Goal: Information Seeking & Learning: Check status

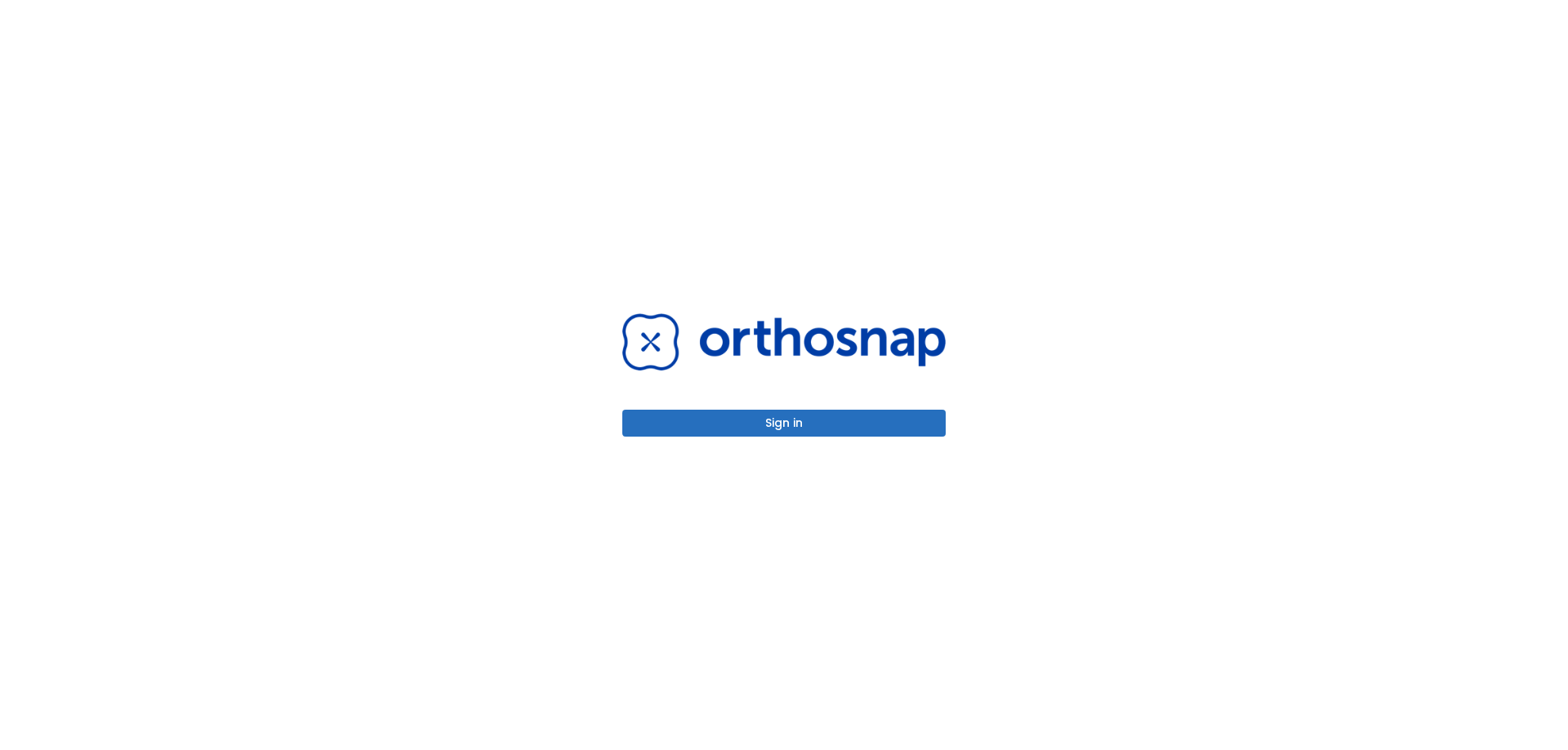
click at [708, 420] on button "Sign in" at bounding box center [784, 423] width 323 height 27
click at [741, 425] on button "Sign in" at bounding box center [784, 423] width 323 height 27
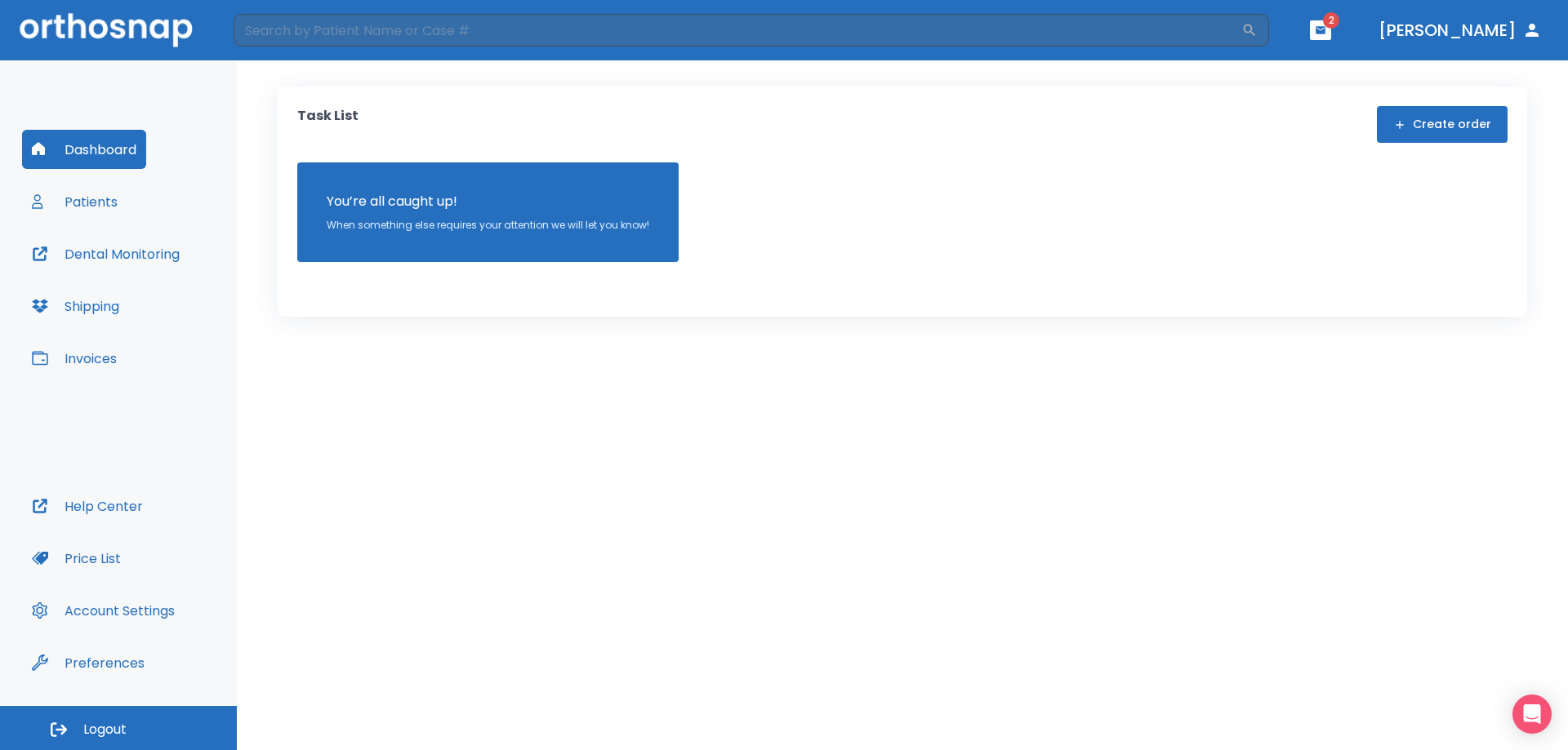
click at [104, 216] on button "Patients" at bounding box center [74, 202] width 106 height 39
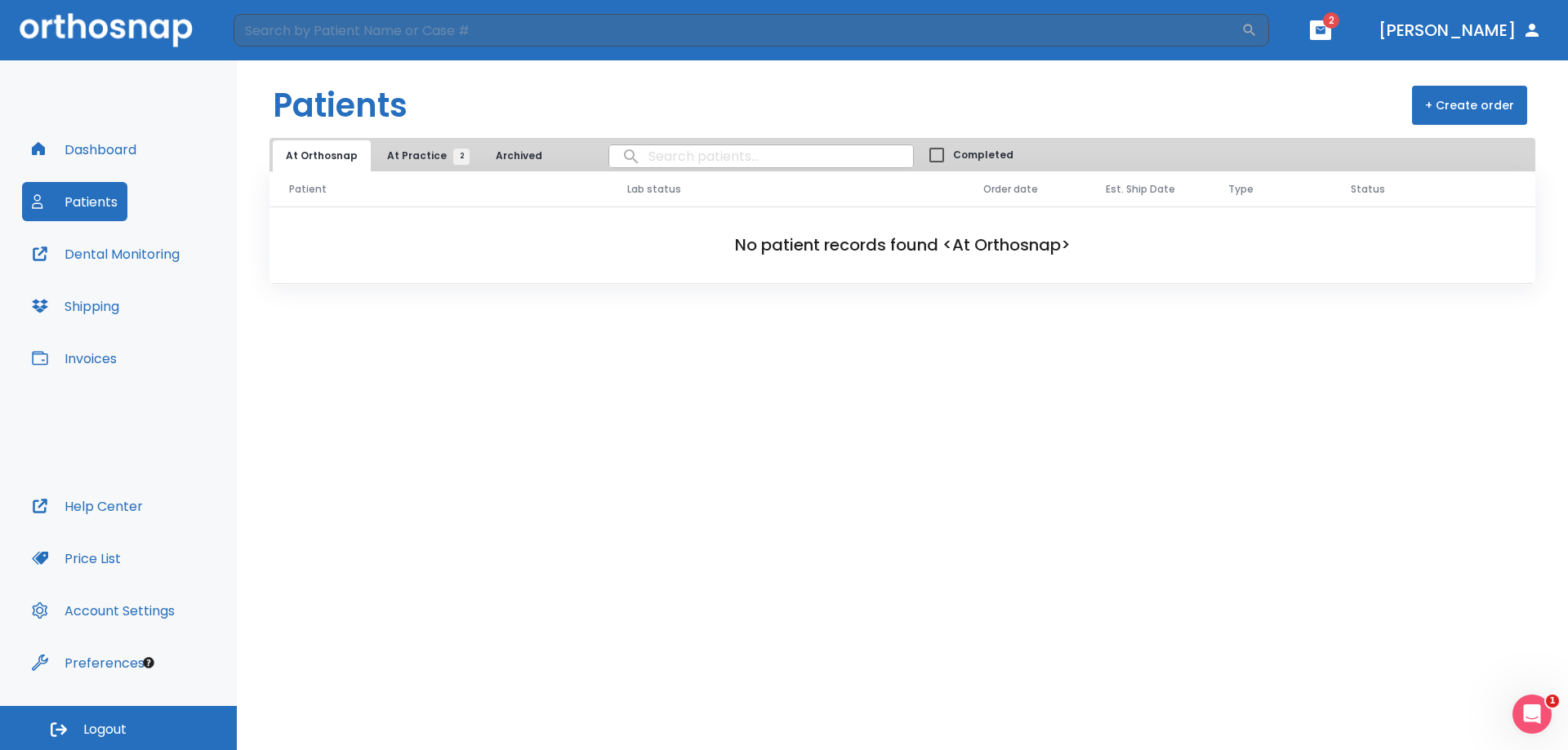
click at [387, 157] on span "At Practice 2" at bounding box center [423, 156] width 74 height 15
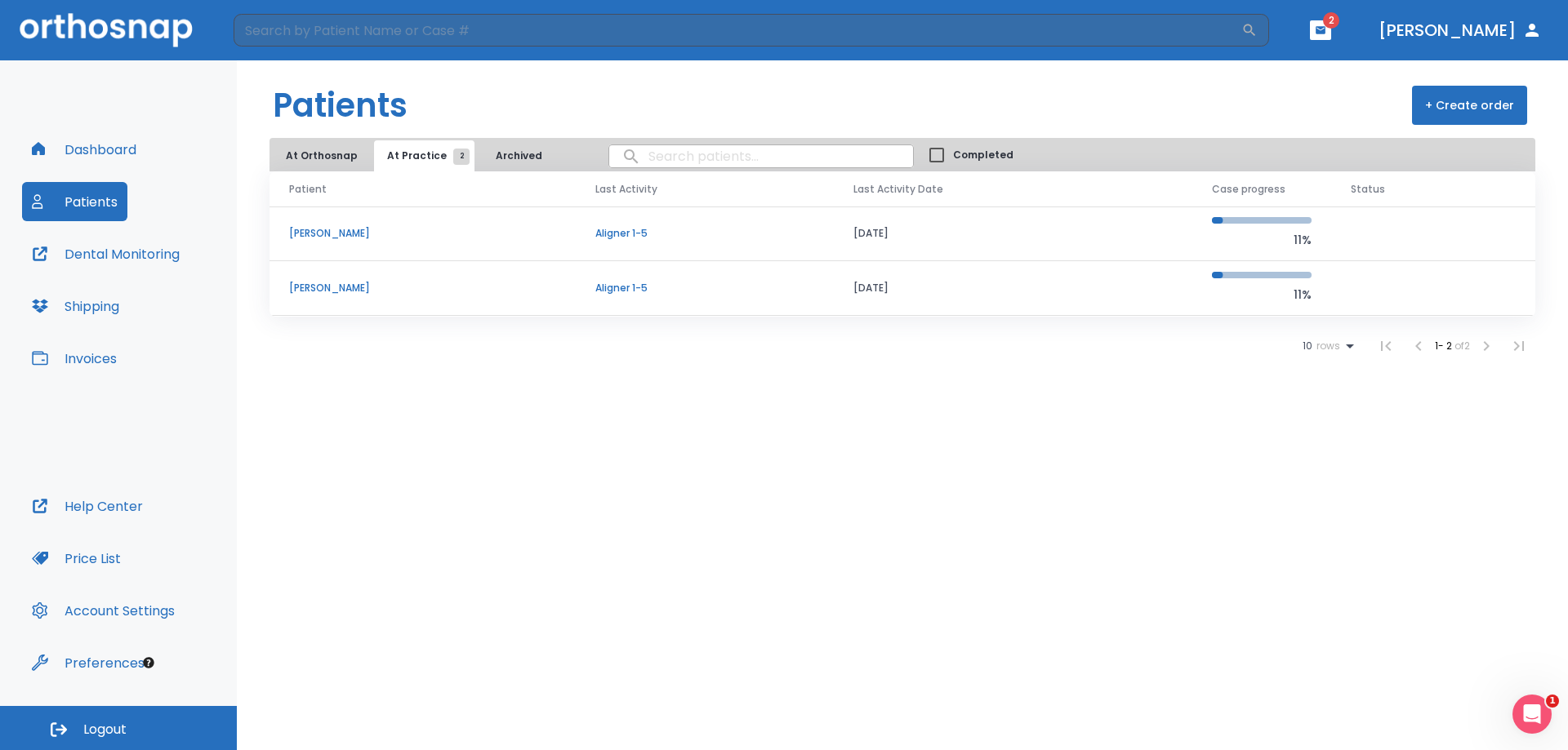
click at [335, 235] on p "[PERSON_NAME]" at bounding box center [422, 233] width 267 height 15
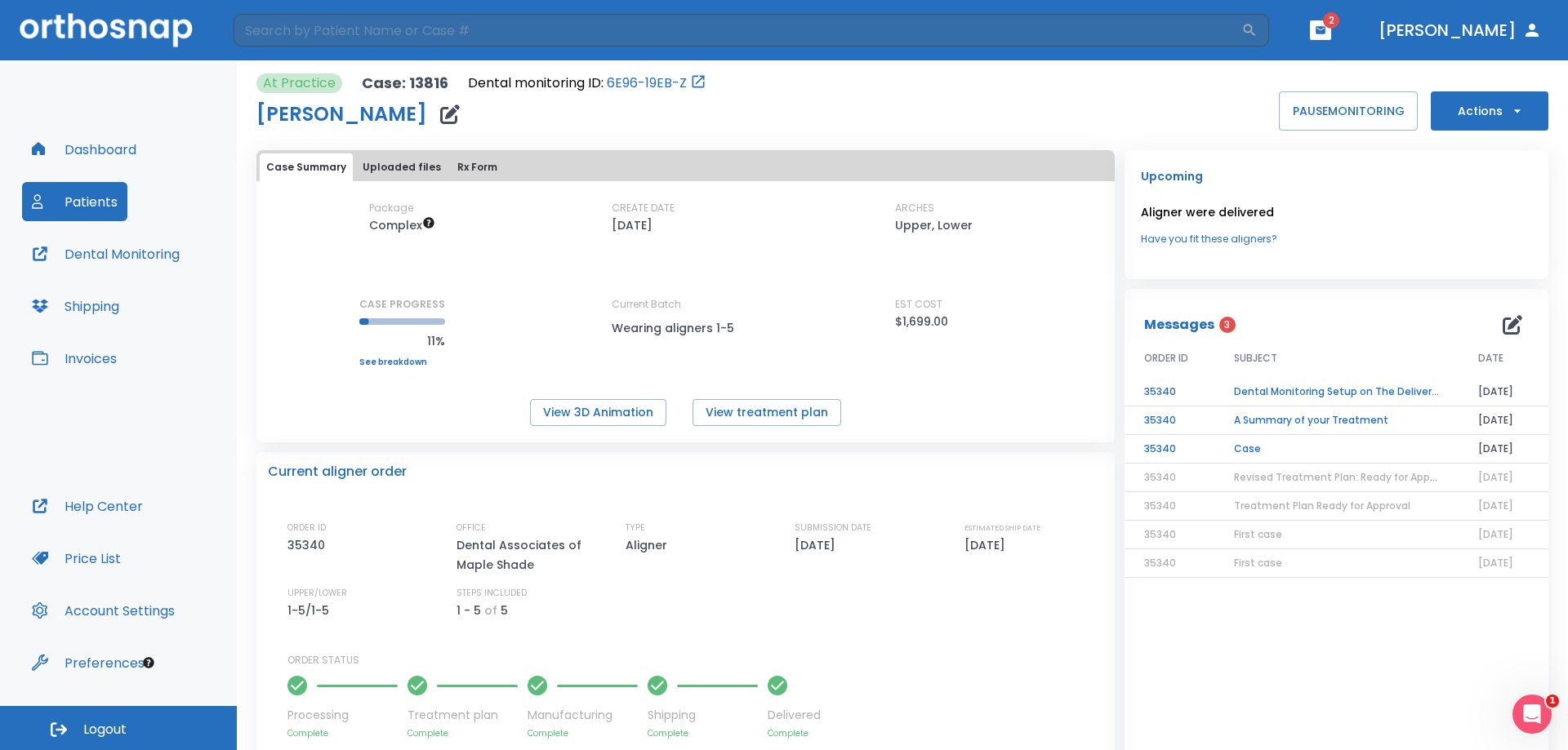
click at [1509, 112] on icon "button" at bounding box center [1517, 110] width 17 height 17
click at [1509, 112] on div at bounding box center [784, 375] width 1568 height 750
click at [1509, 111] on icon "button" at bounding box center [1517, 110] width 17 height 17
click at [1392, 26] on div at bounding box center [784, 375] width 1568 height 750
click at [1325, 31] on icon "button" at bounding box center [1320, 29] width 10 height 7
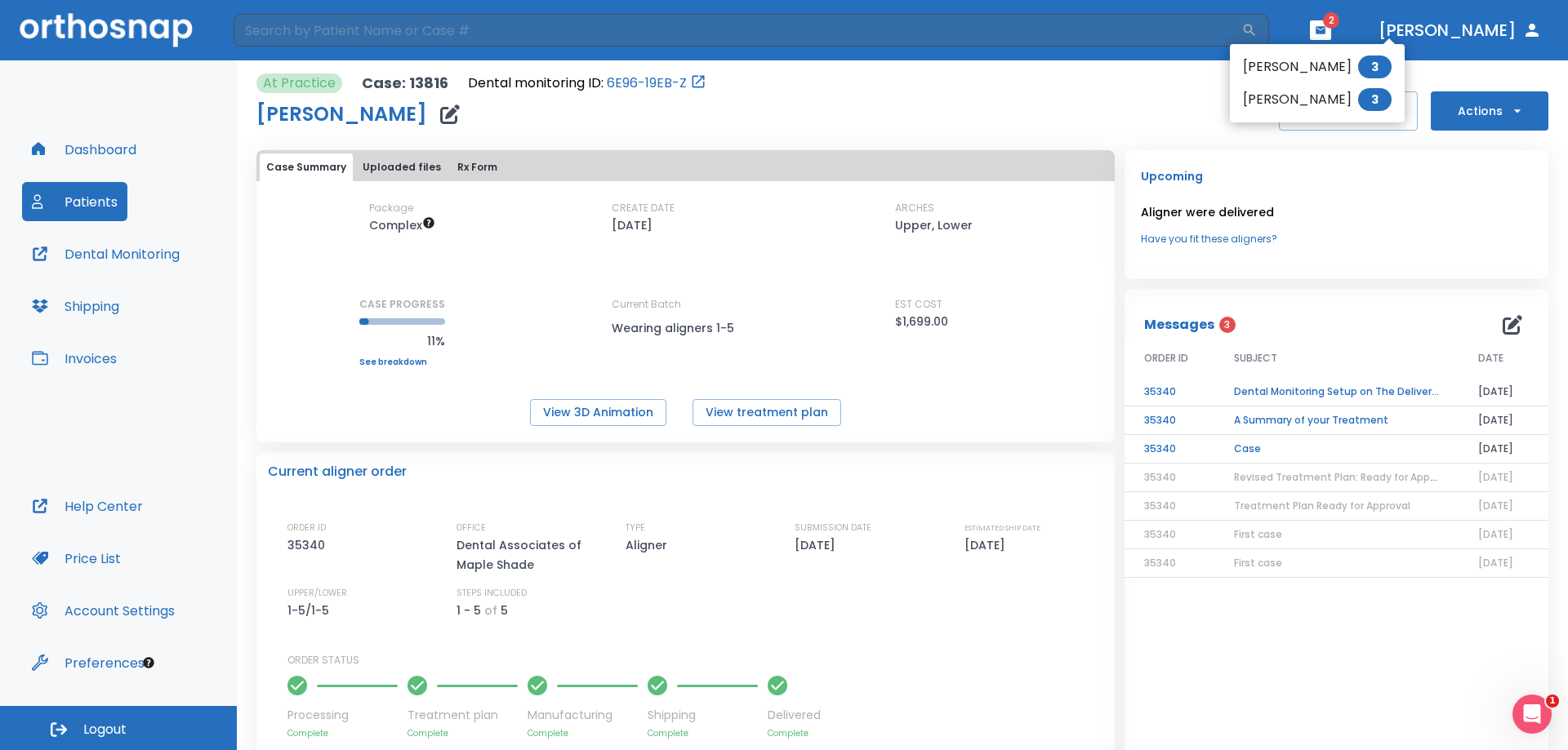
click at [1404, 31] on div at bounding box center [784, 375] width 1568 height 750
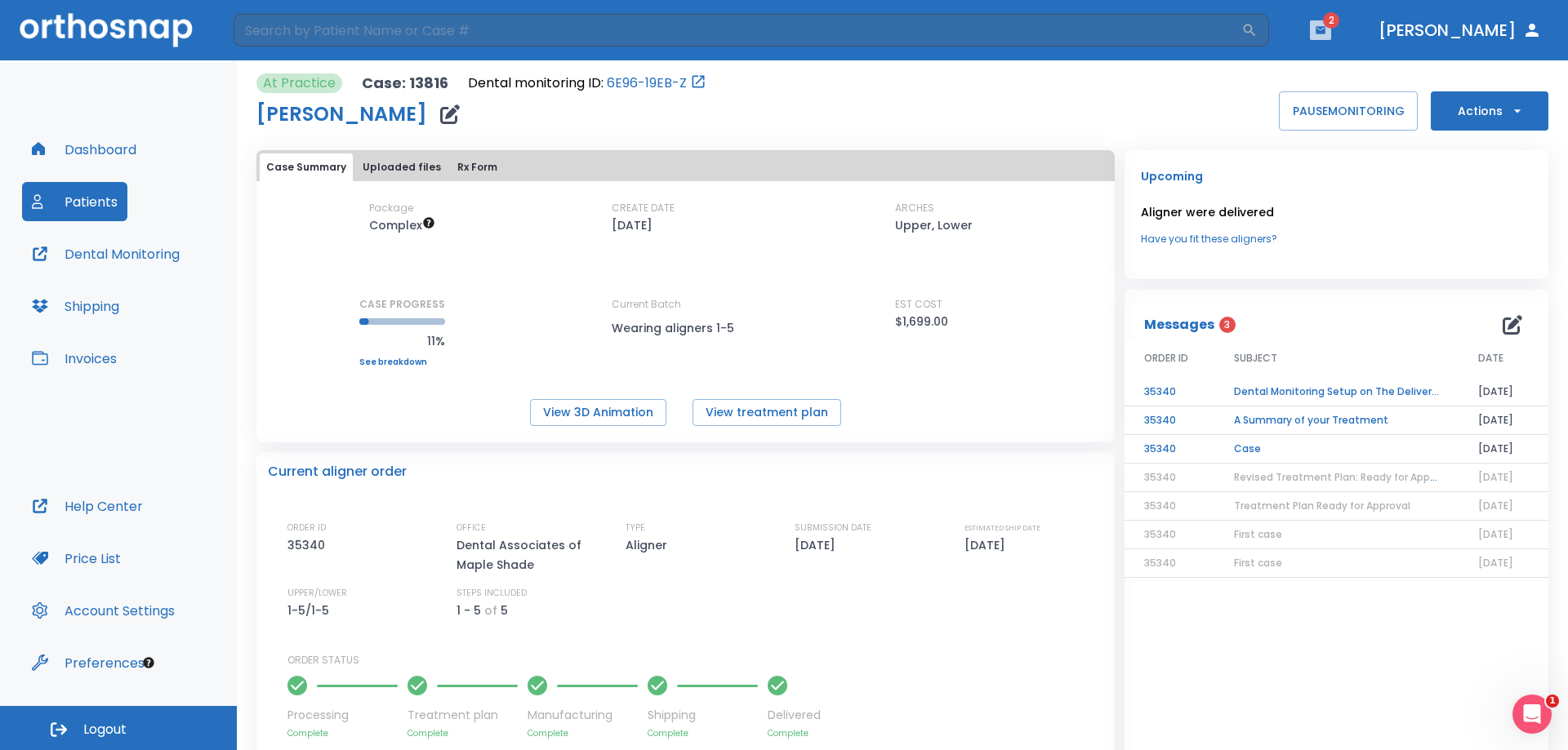
click at [1326, 26] on icon "button" at bounding box center [1320, 31] width 12 height 12
click at [1288, 81] on li "[PERSON_NAME] 3" at bounding box center [1319, 68] width 175 height 33
click at [1314, 390] on td "Dental Monitoring Setup on The Delivery Day" at bounding box center [1336, 391] width 245 height 29
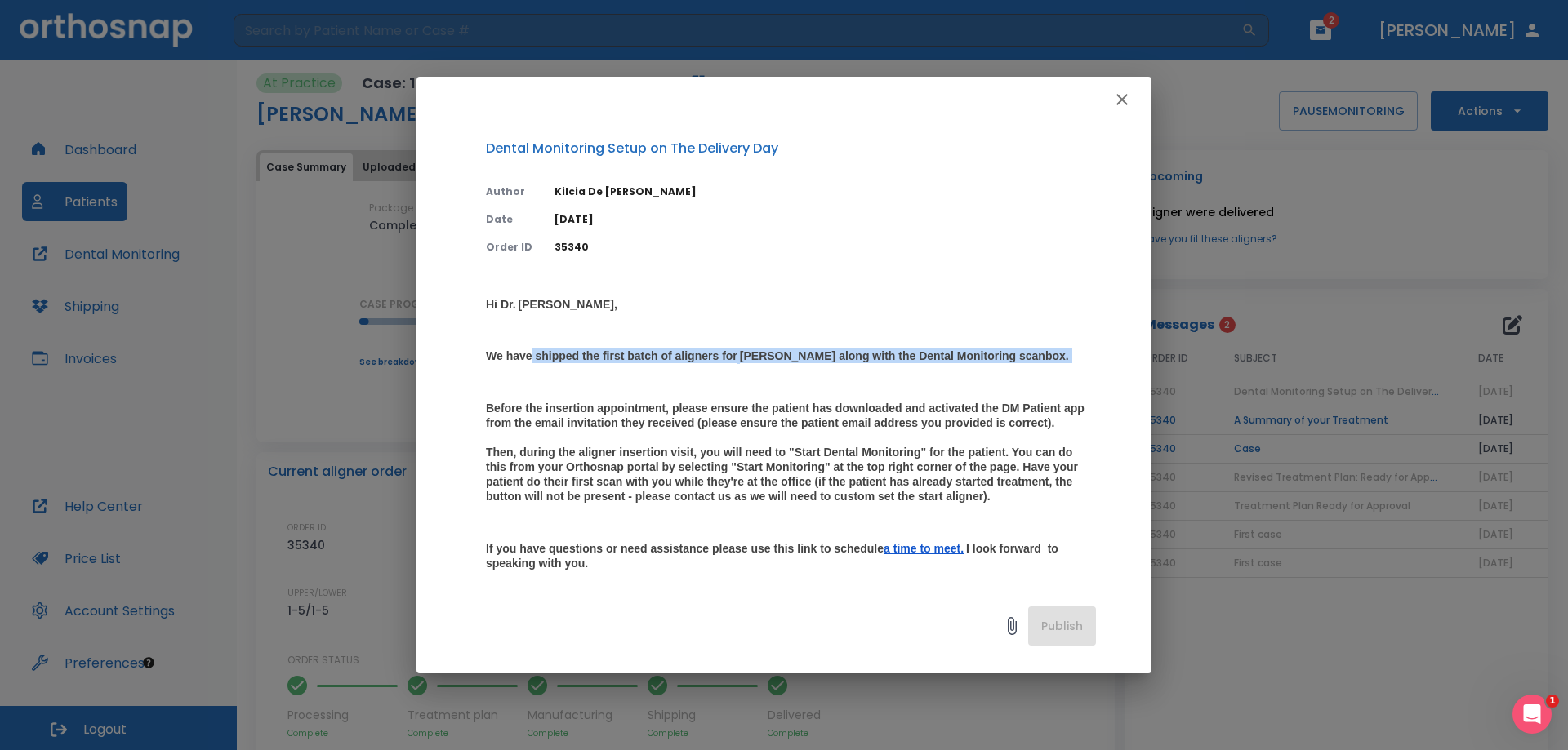
drag, startPoint x: 535, startPoint y: 352, endPoint x: 647, endPoint y: 388, distance: 117.6
click at [647, 387] on p "Hi [PERSON_NAME], We have shipped the first batch of aligners for [PERSON_NAME]…" at bounding box center [791, 485] width 610 height 377
click at [646, 388] on p "Hi [PERSON_NAME], We have shipped the first batch of aligners for [PERSON_NAME]…" at bounding box center [791, 485] width 610 height 377
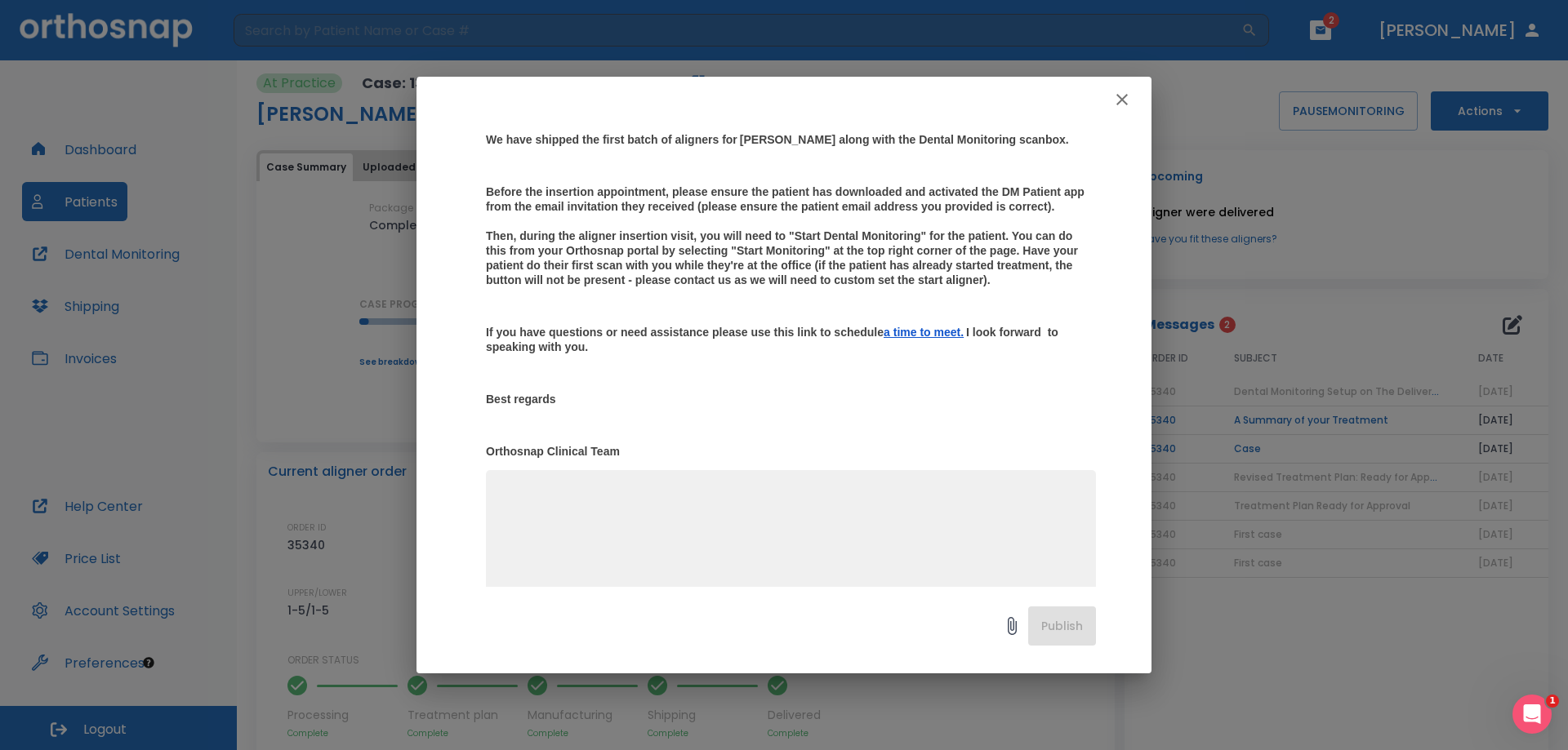
scroll to position [244, 0]
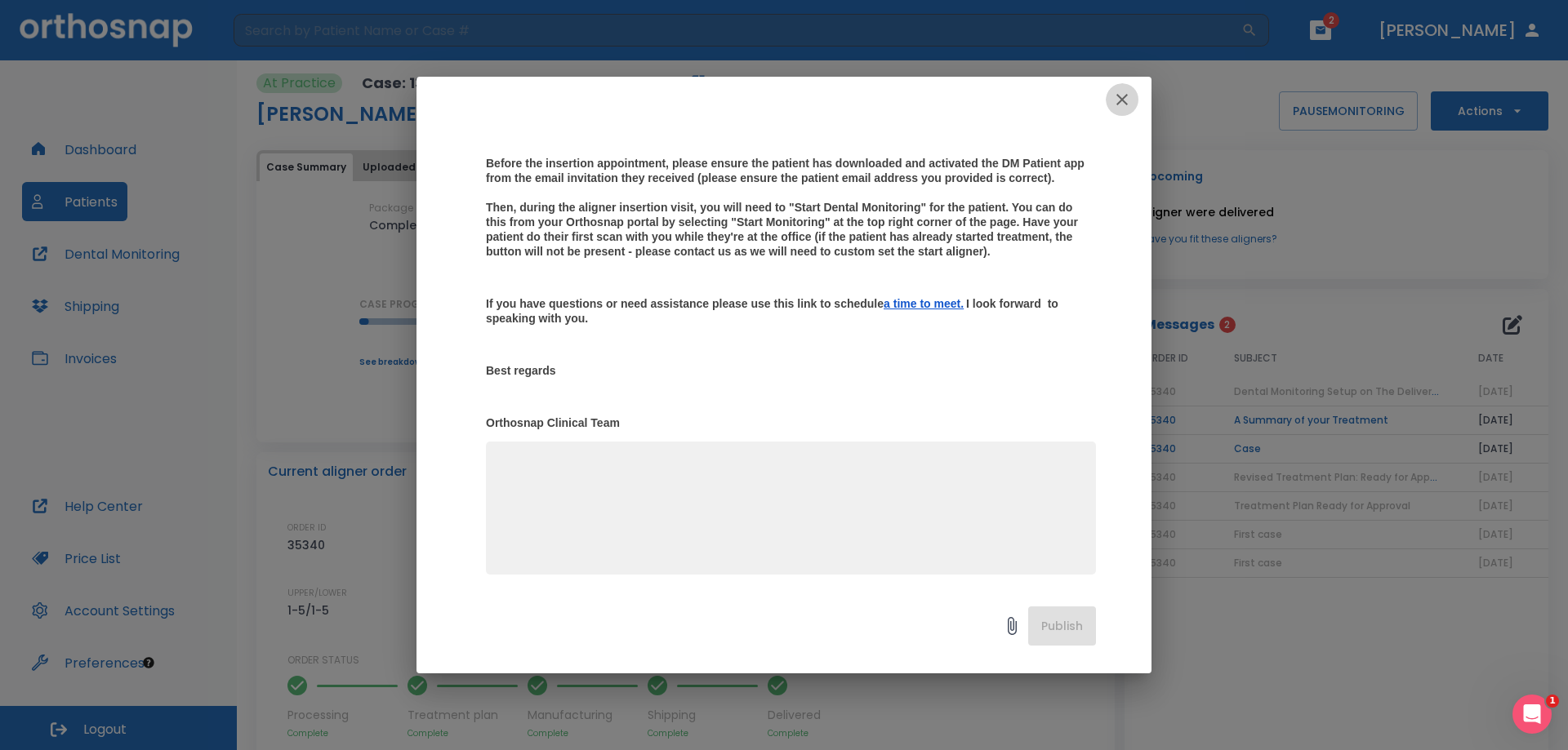
click at [1121, 96] on icon "button" at bounding box center [1122, 100] width 20 height 20
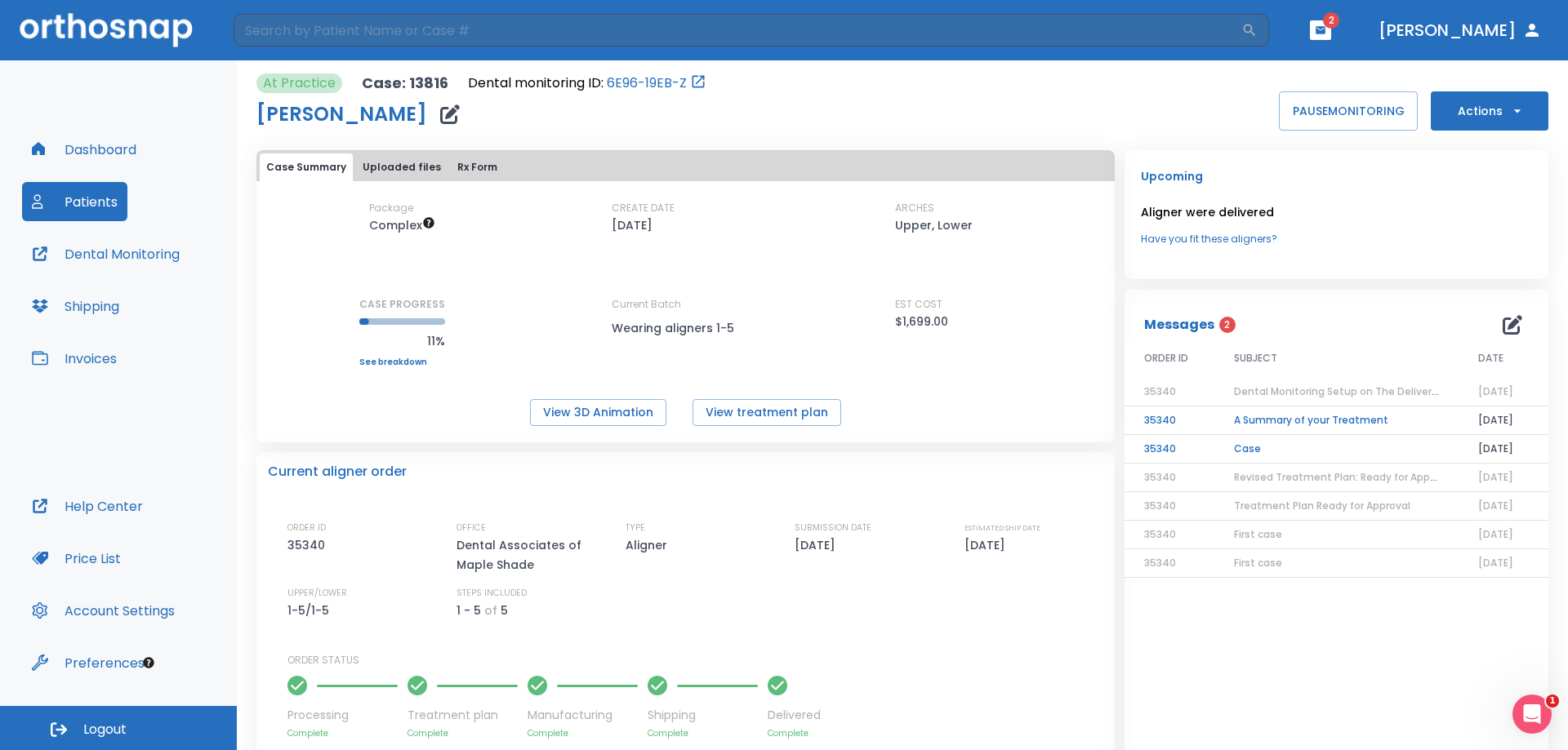
click at [1323, 420] on td "A Summary of your Treatment" at bounding box center [1336, 420] width 245 height 29
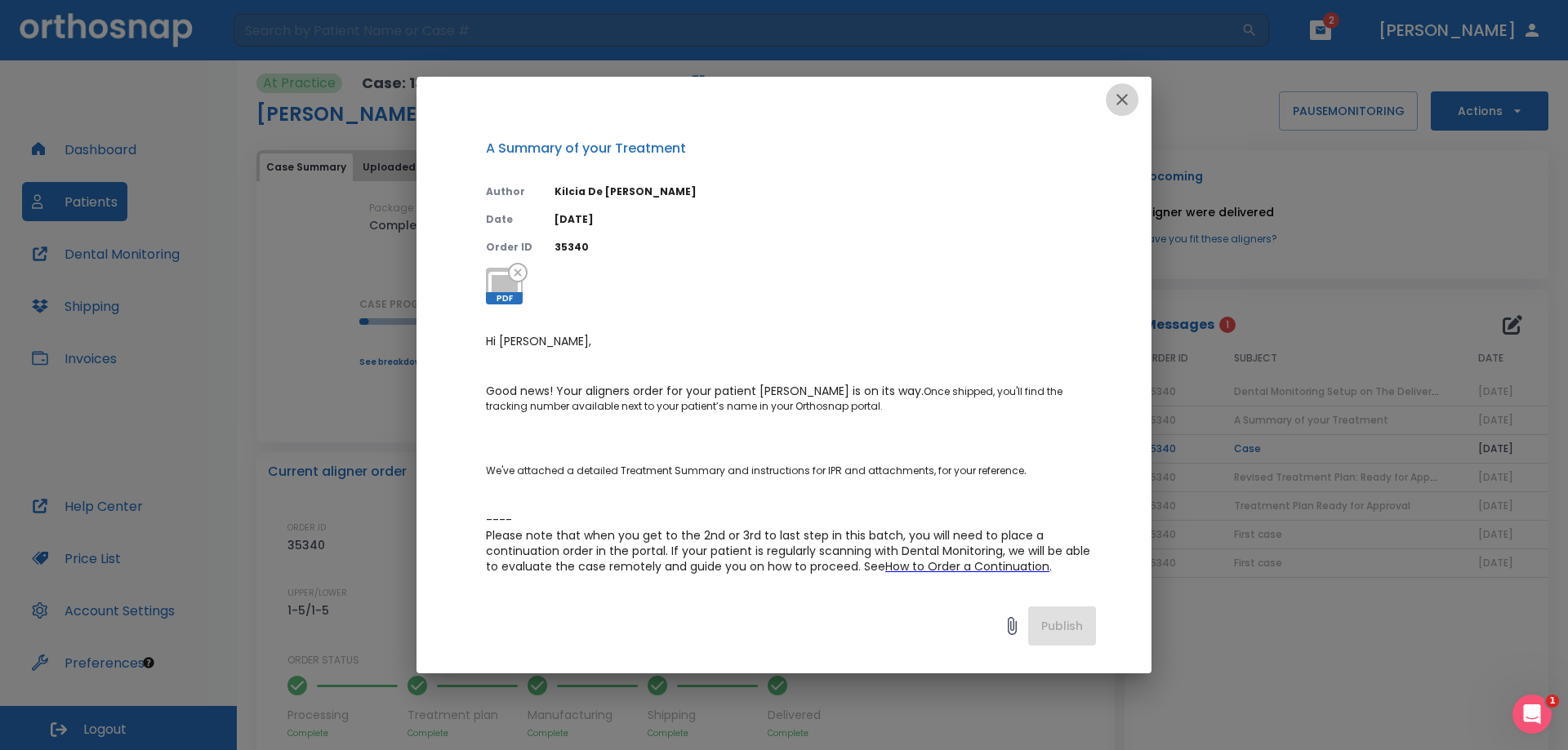
click at [1122, 84] on button "button" at bounding box center [1121, 99] width 33 height 33
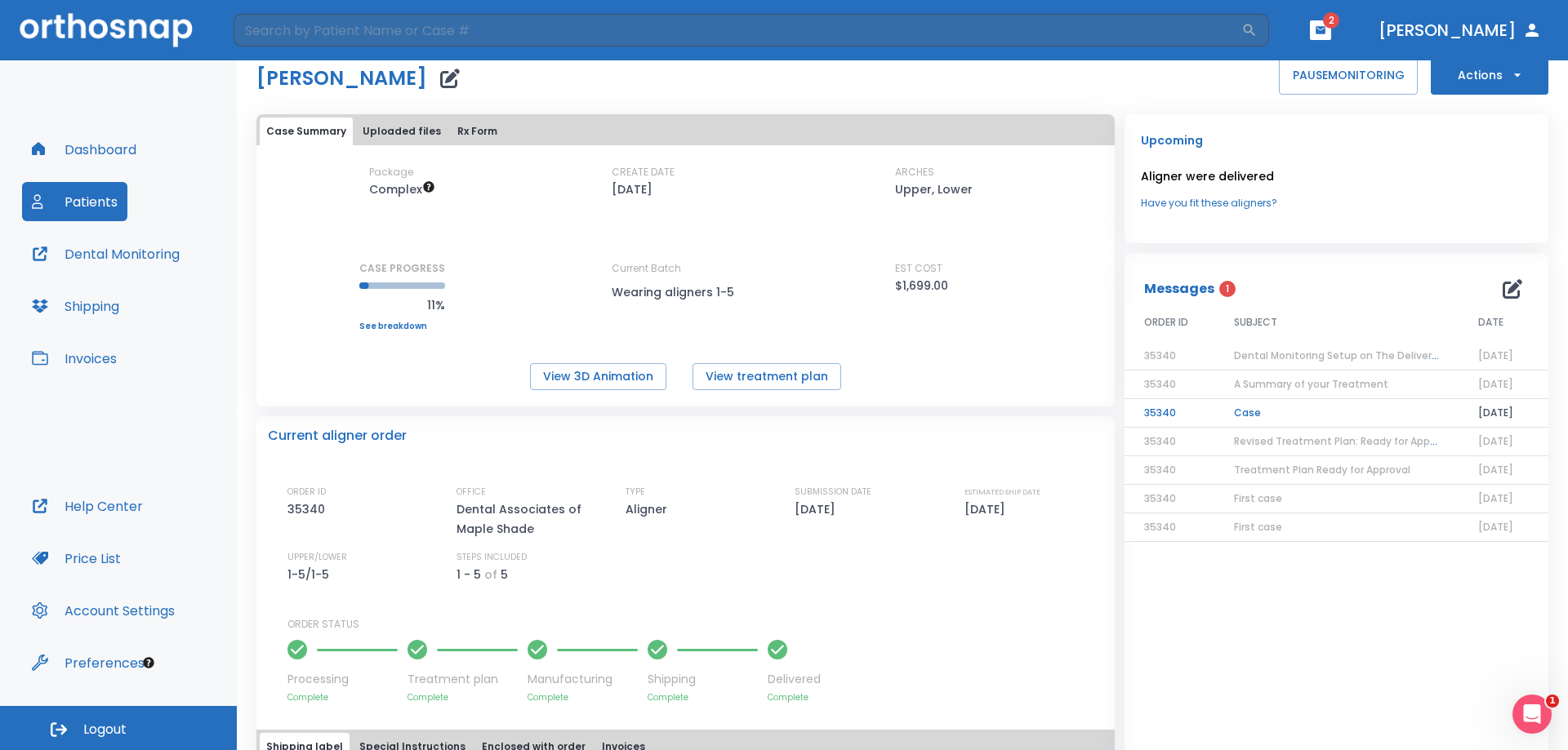
scroll to position [27, 0]
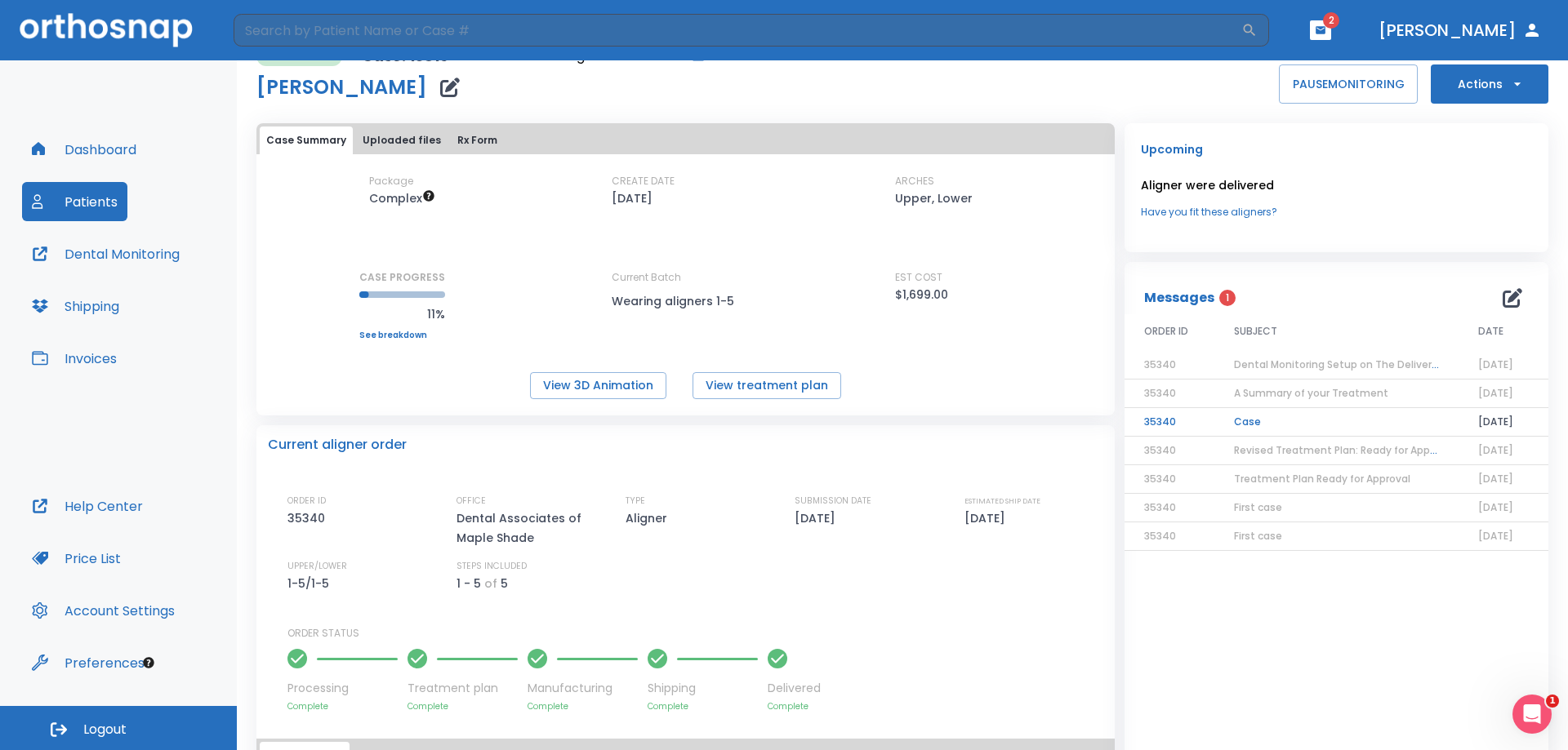
click at [1252, 425] on td "Case" at bounding box center [1336, 422] width 245 height 29
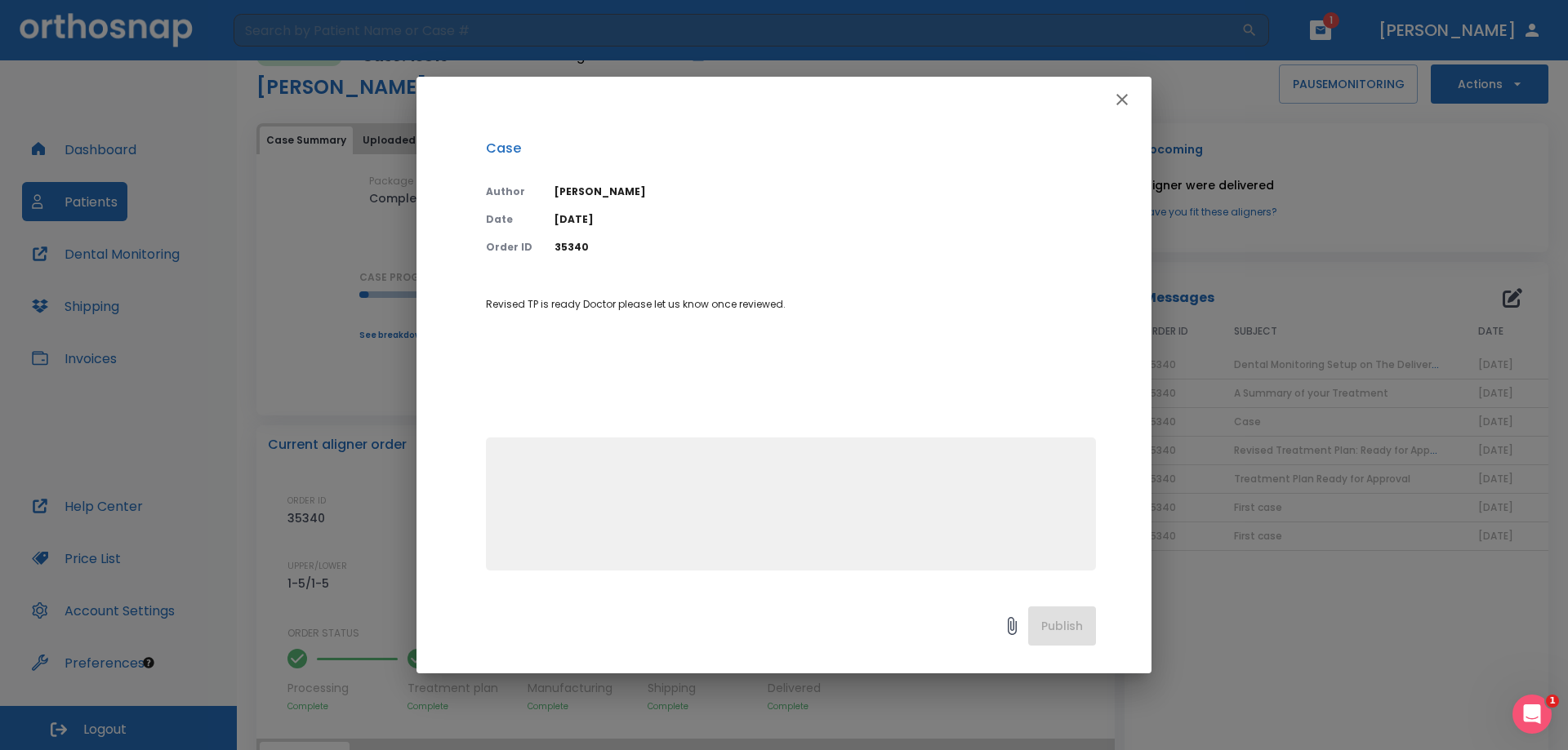
click at [1123, 105] on icon "button" at bounding box center [1122, 100] width 20 height 20
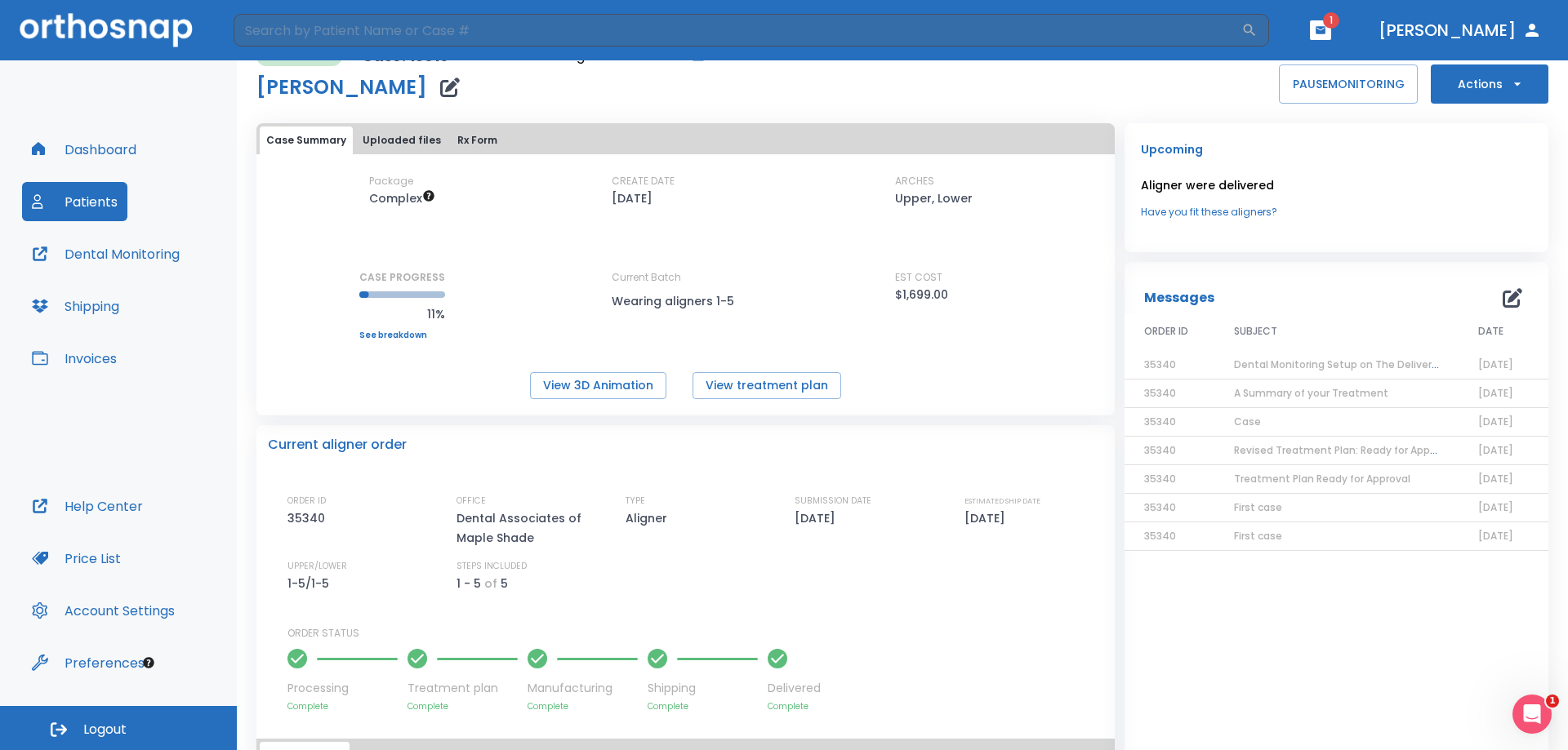
click at [1255, 356] on td "Dental Monitoring Setup on The Delivery Day" at bounding box center [1336, 365] width 245 height 29
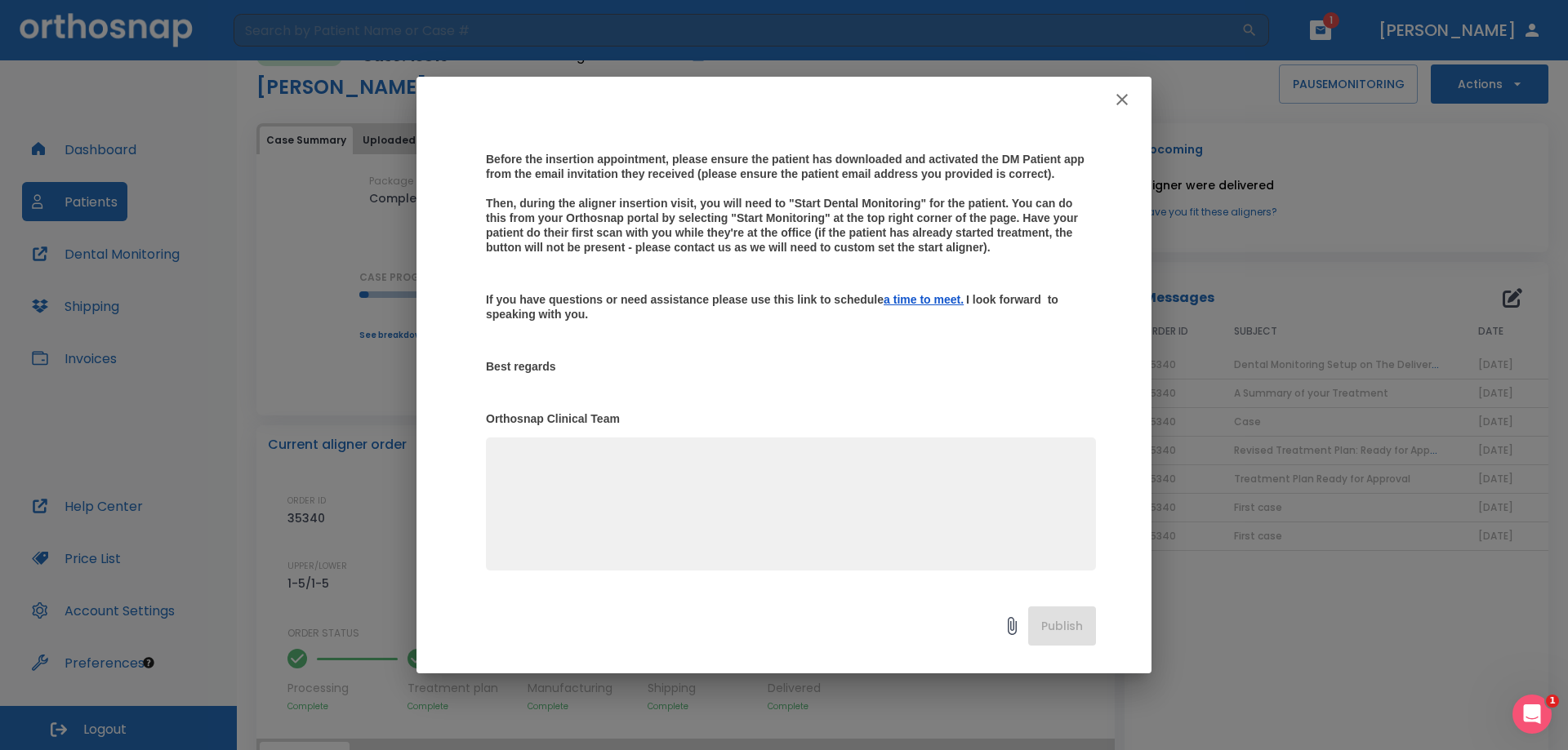
scroll to position [293, 0]
click at [1127, 93] on icon "button" at bounding box center [1122, 100] width 20 height 20
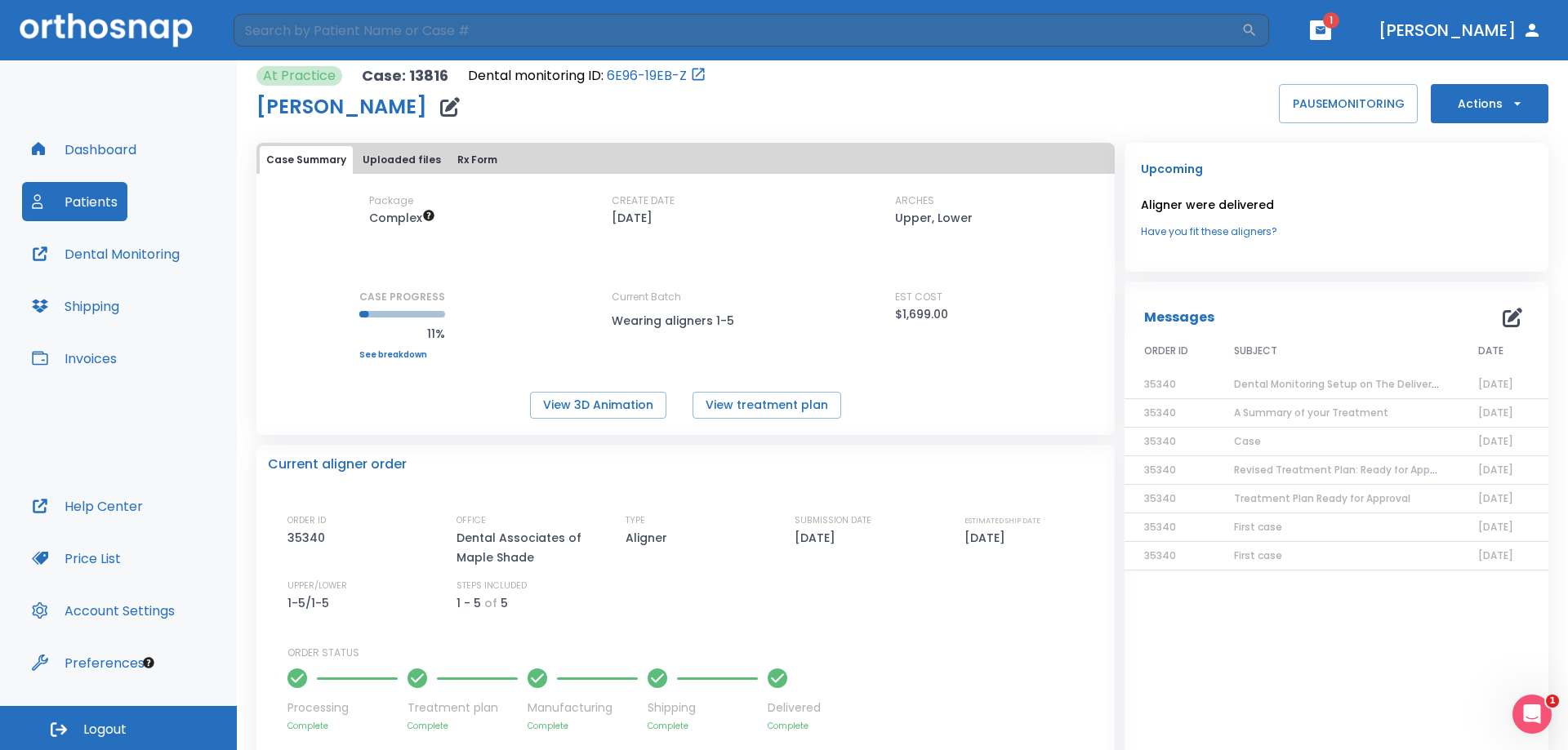
scroll to position [0, 0]
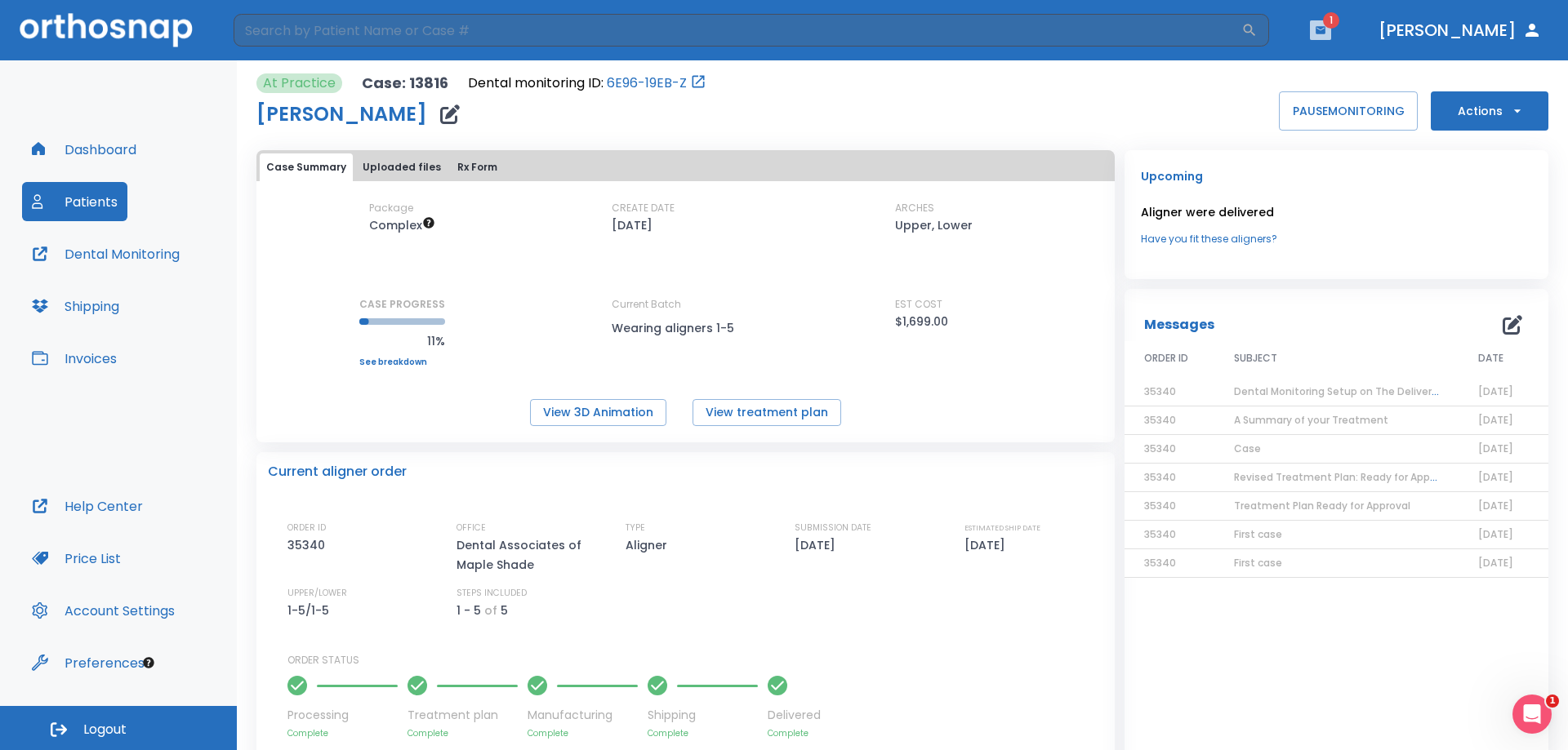
click at [1325, 28] on icon "button" at bounding box center [1320, 29] width 10 height 7
click at [1357, 59] on li "[PERSON_NAME] 3" at bounding box center [1330, 66] width 175 height 33
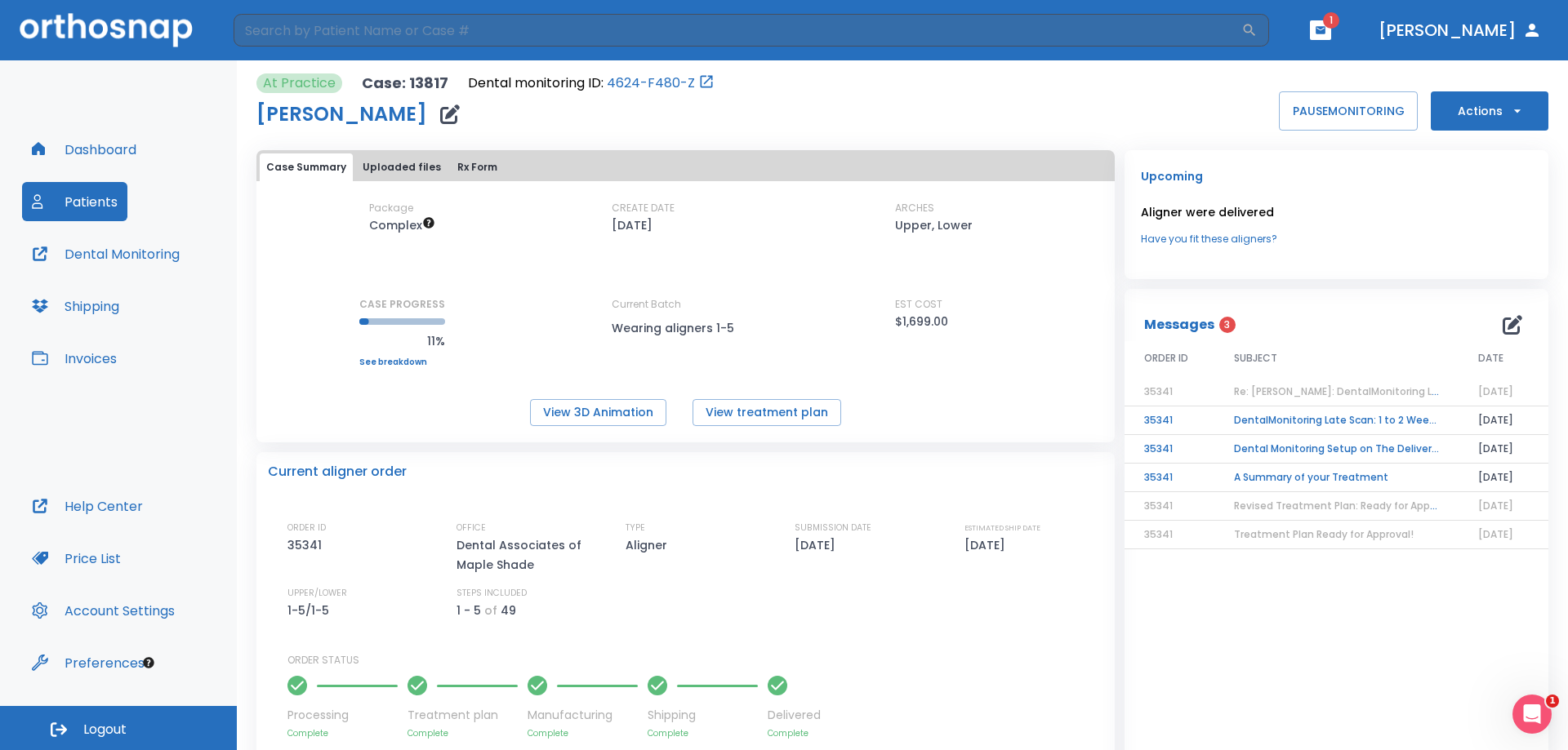
click at [1182, 415] on td "35341" at bounding box center [1169, 420] width 90 height 29
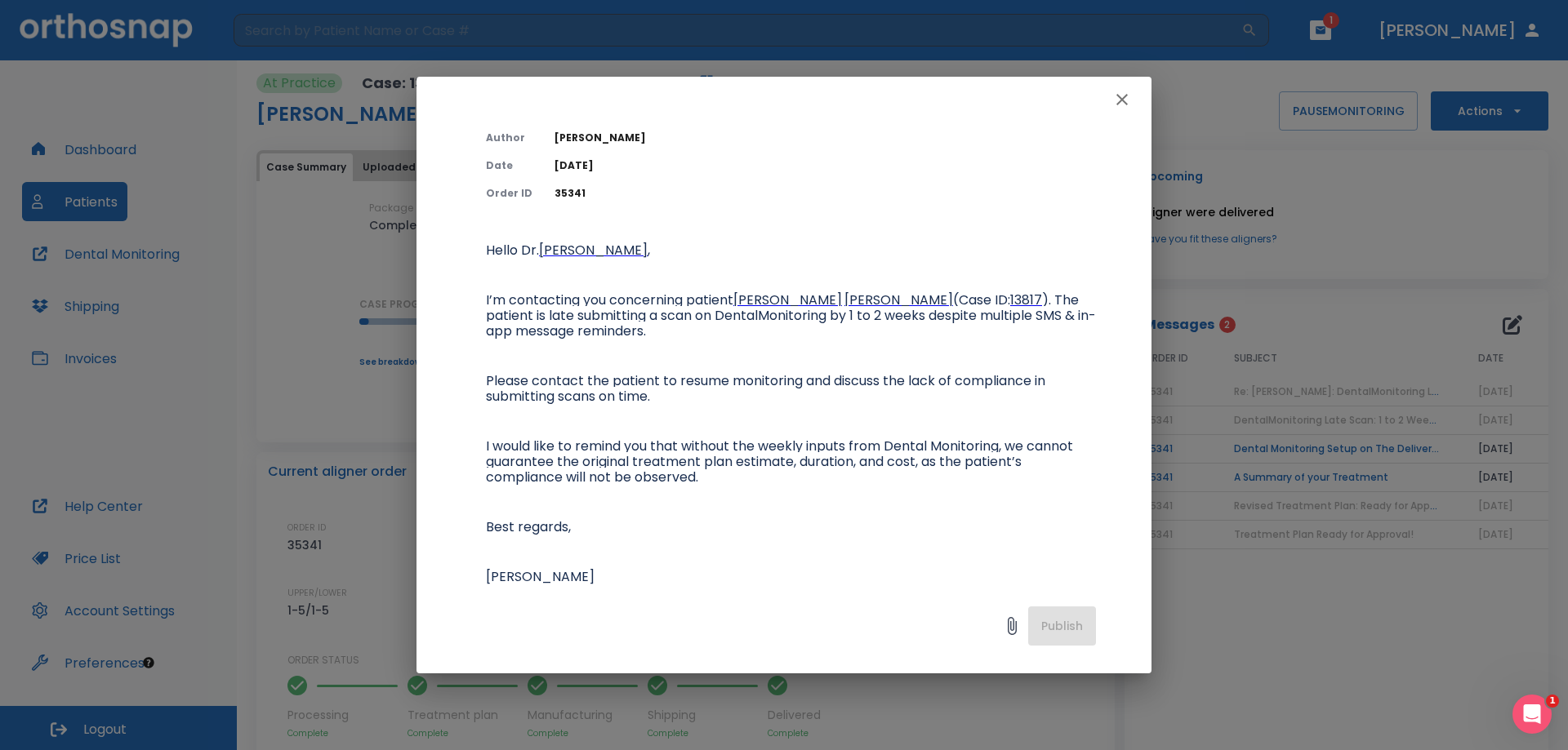
scroll to position [82, 0]
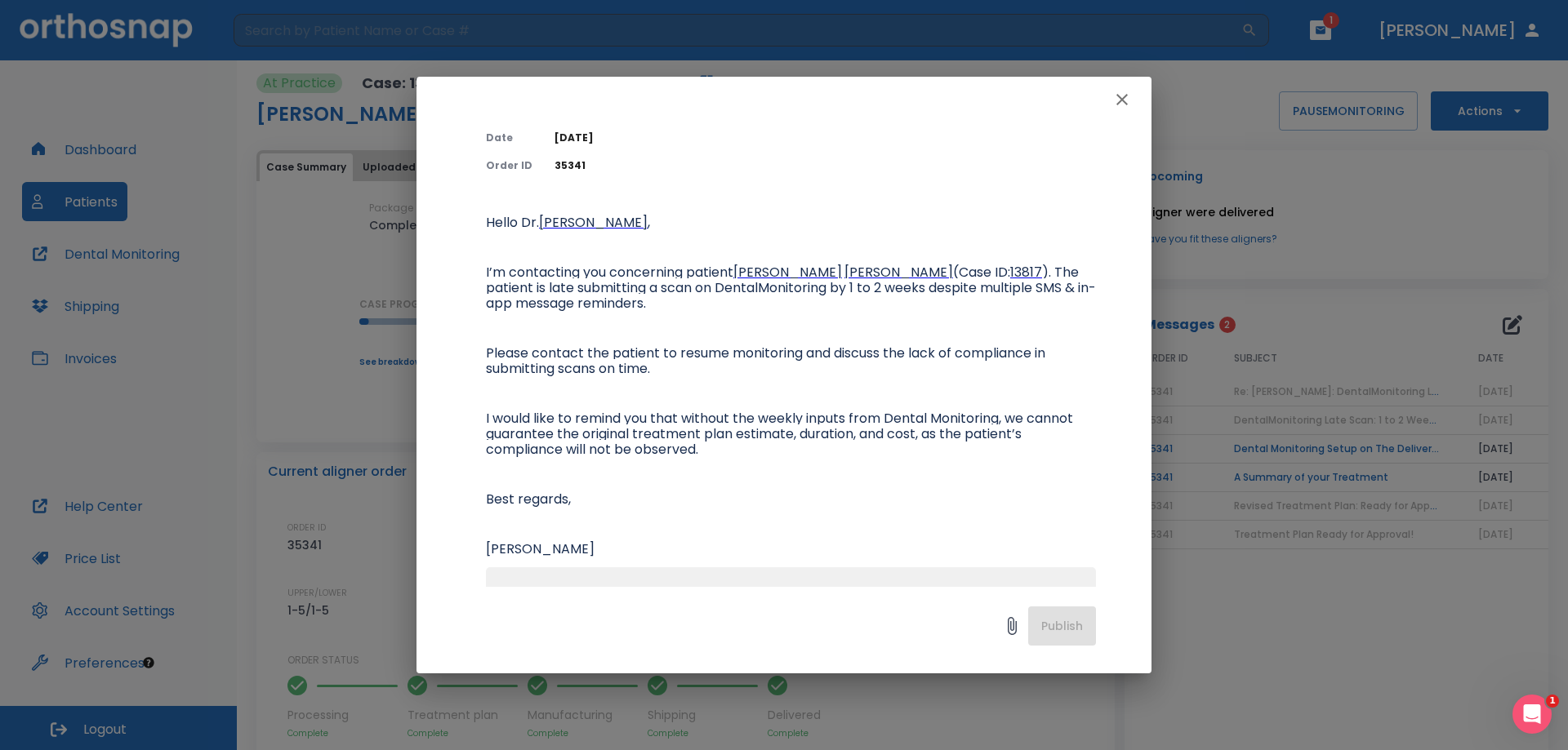
click at [1116, 101] on icon "button" at bounding box center [1122, 100] width 20 height 20
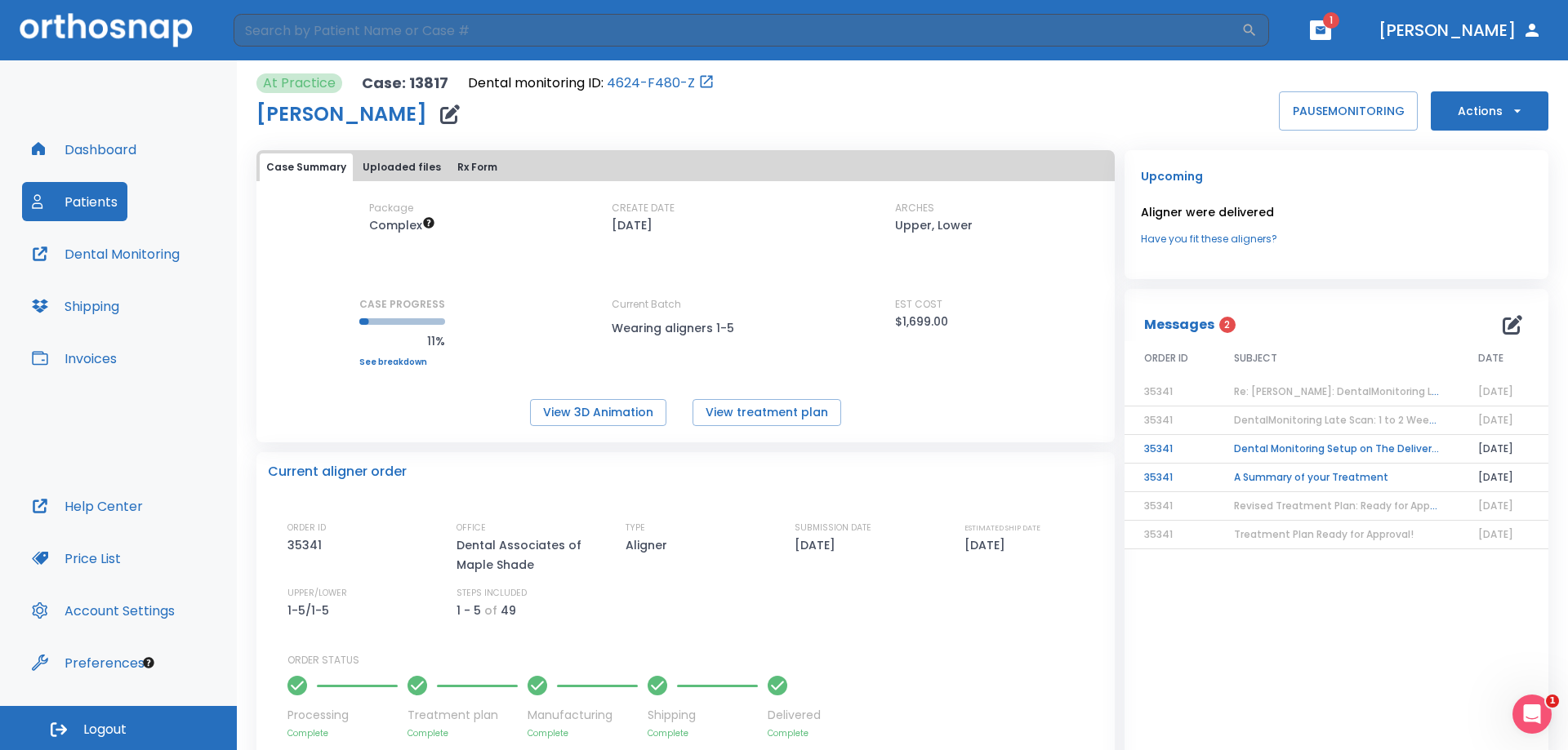
click at [1286, 477] on td "A Summary of your Treatment" at bounding box center [1336, 477] width 245 height 29
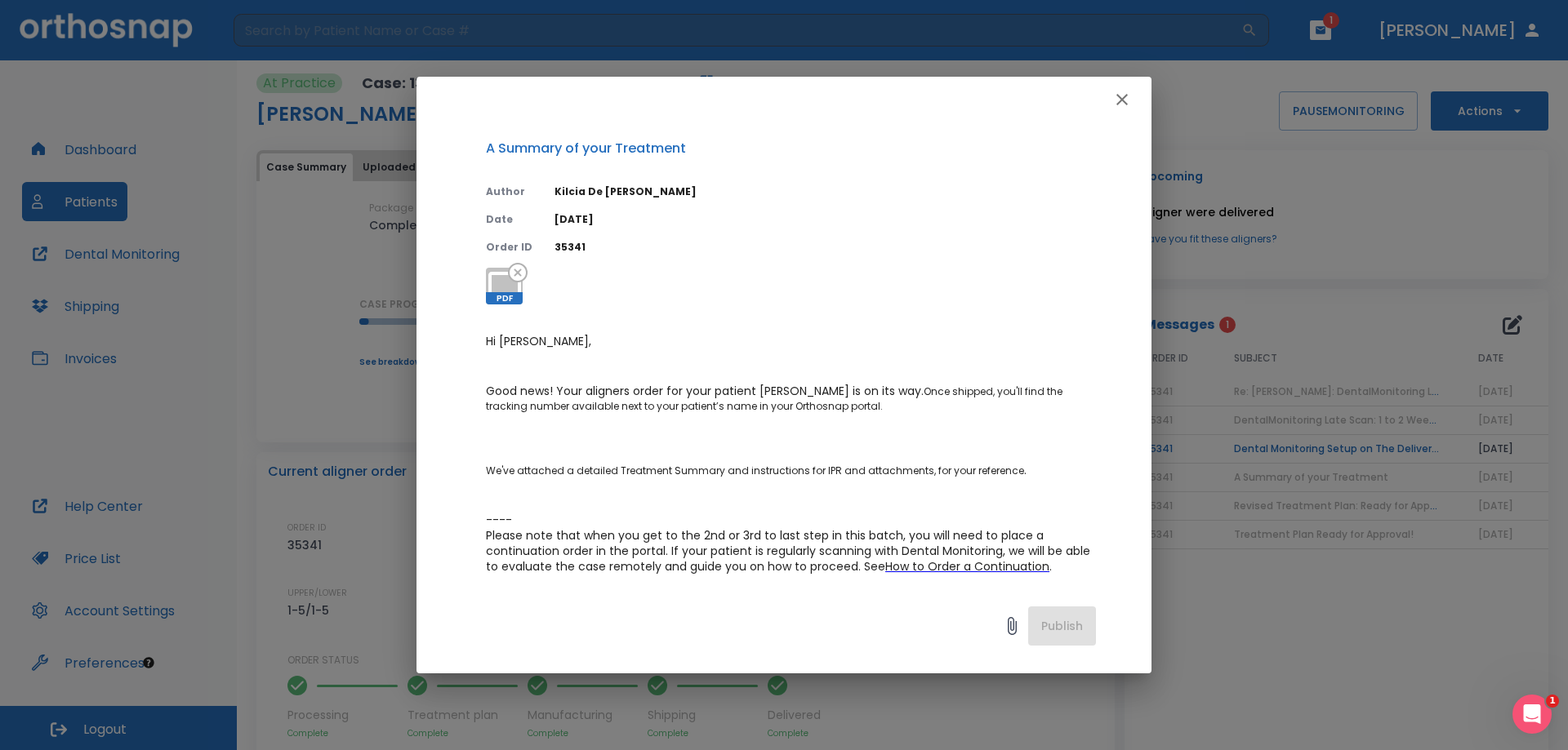
click at [1137, 121] on div at bounding box center [783, 100] width 735 height 45
click at [1127, 106] on icon "button" at bounding box center [1122, 100] width 20 height 20
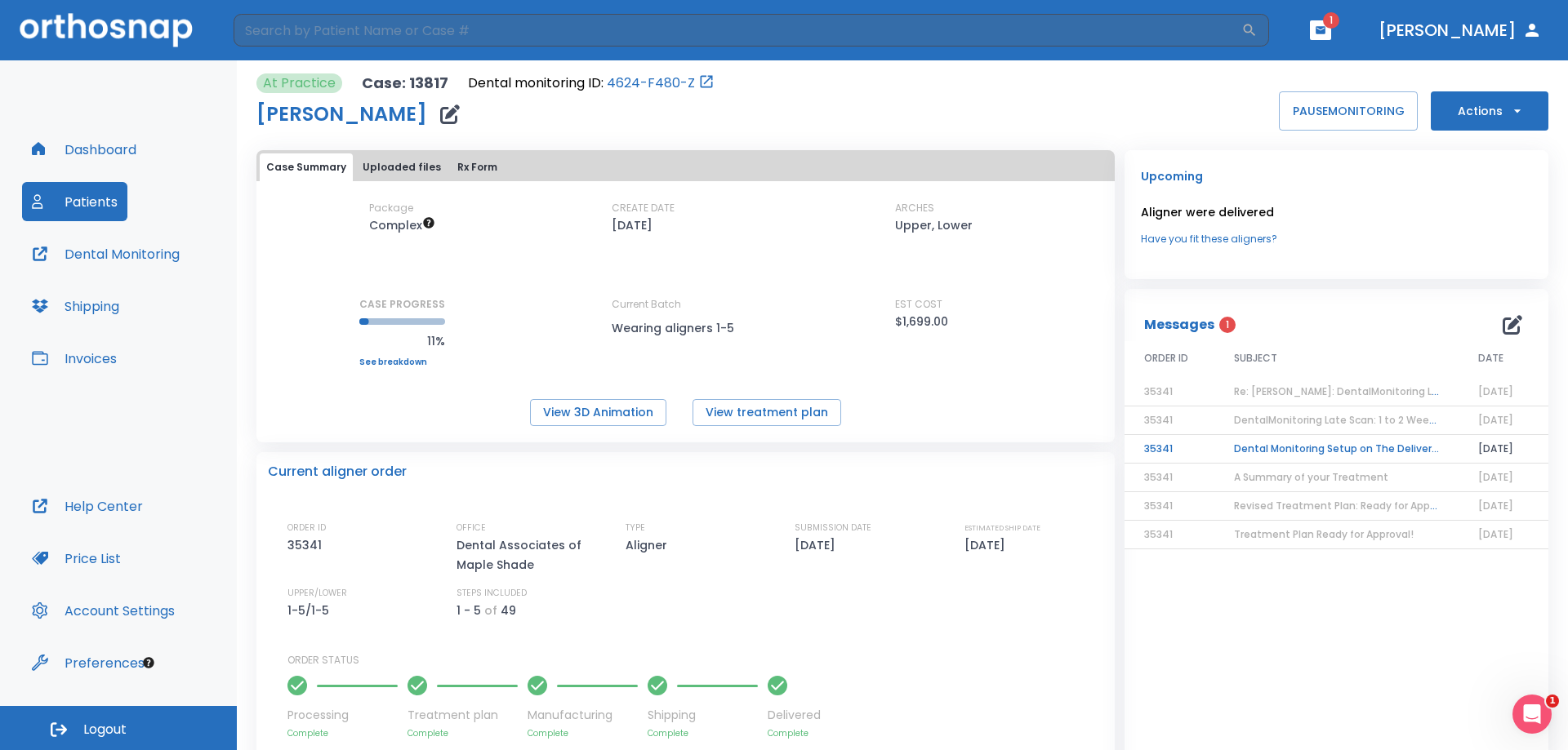
click at [1336, 444] on td "Dental Monitoring Setup on The Delivery Day" at bounding box center [1336, 448] width 245 height 29
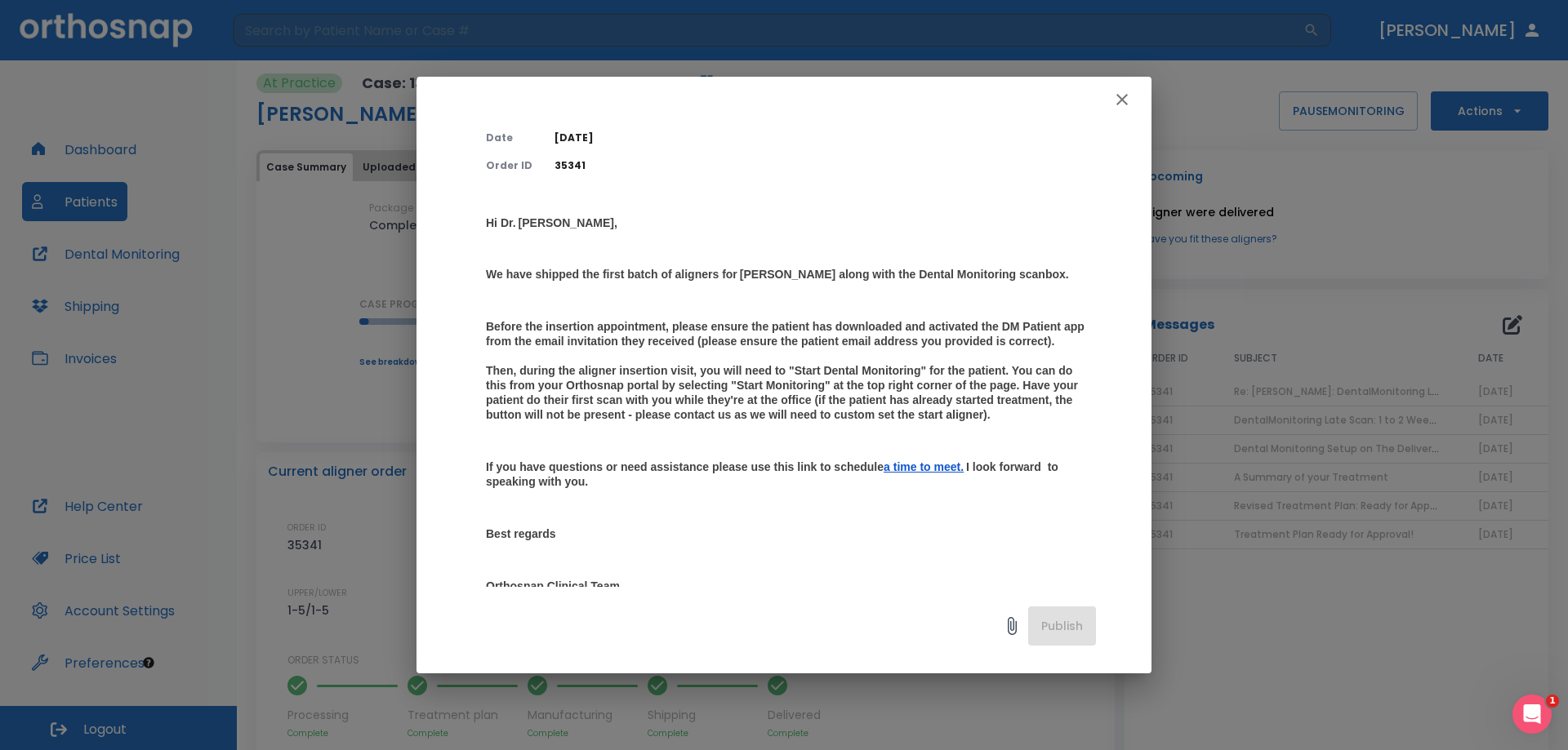
click at [1122, 96] on icon "button" at bounding box center [1122, 100] width 20 height 20
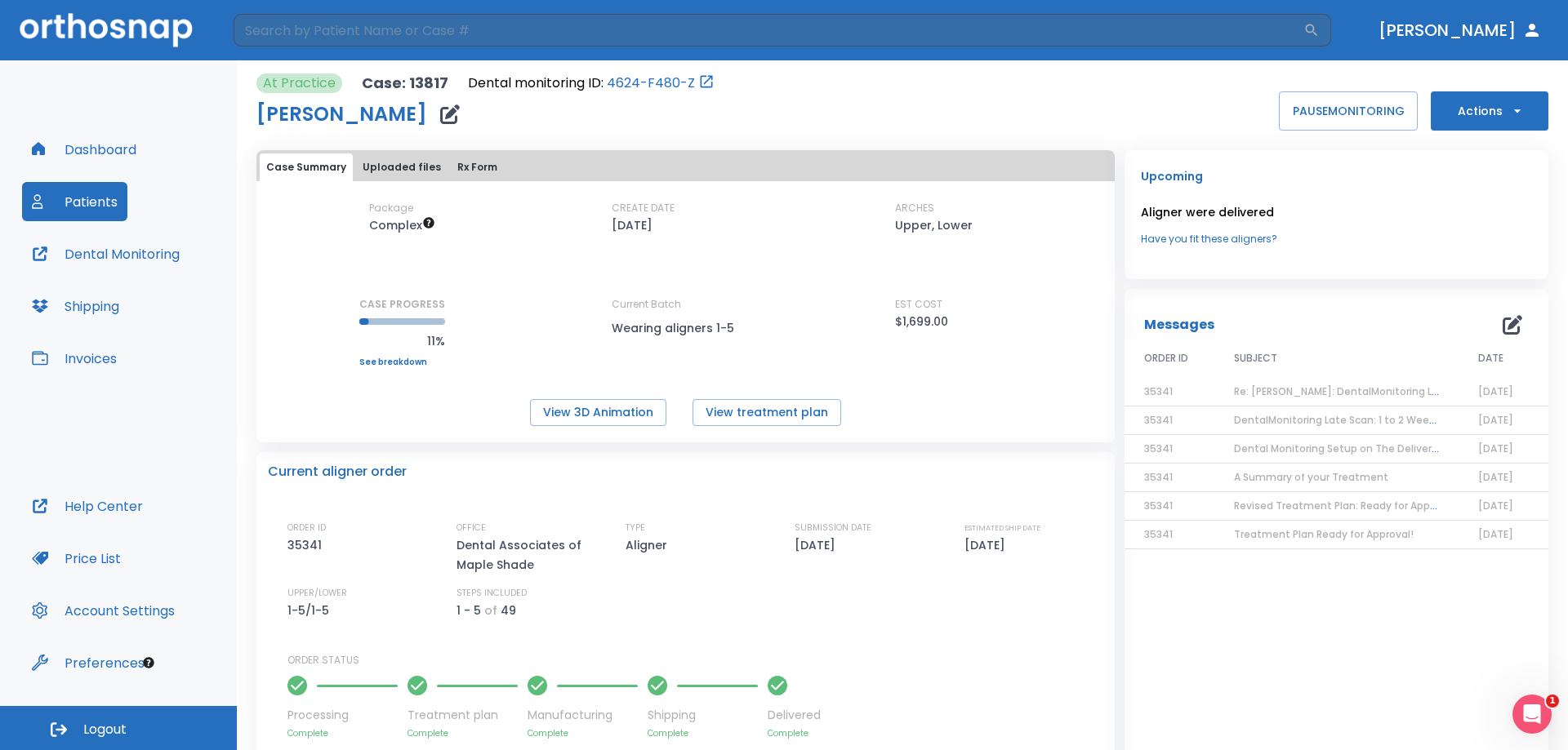
click at [1289, 394] on span "Re: [PERSON_NAME]: DentalMonitoring Late Scan: 1 to 2 Weeks Notification | [138…" at bounding box center [1456, 391] width 444 height 14
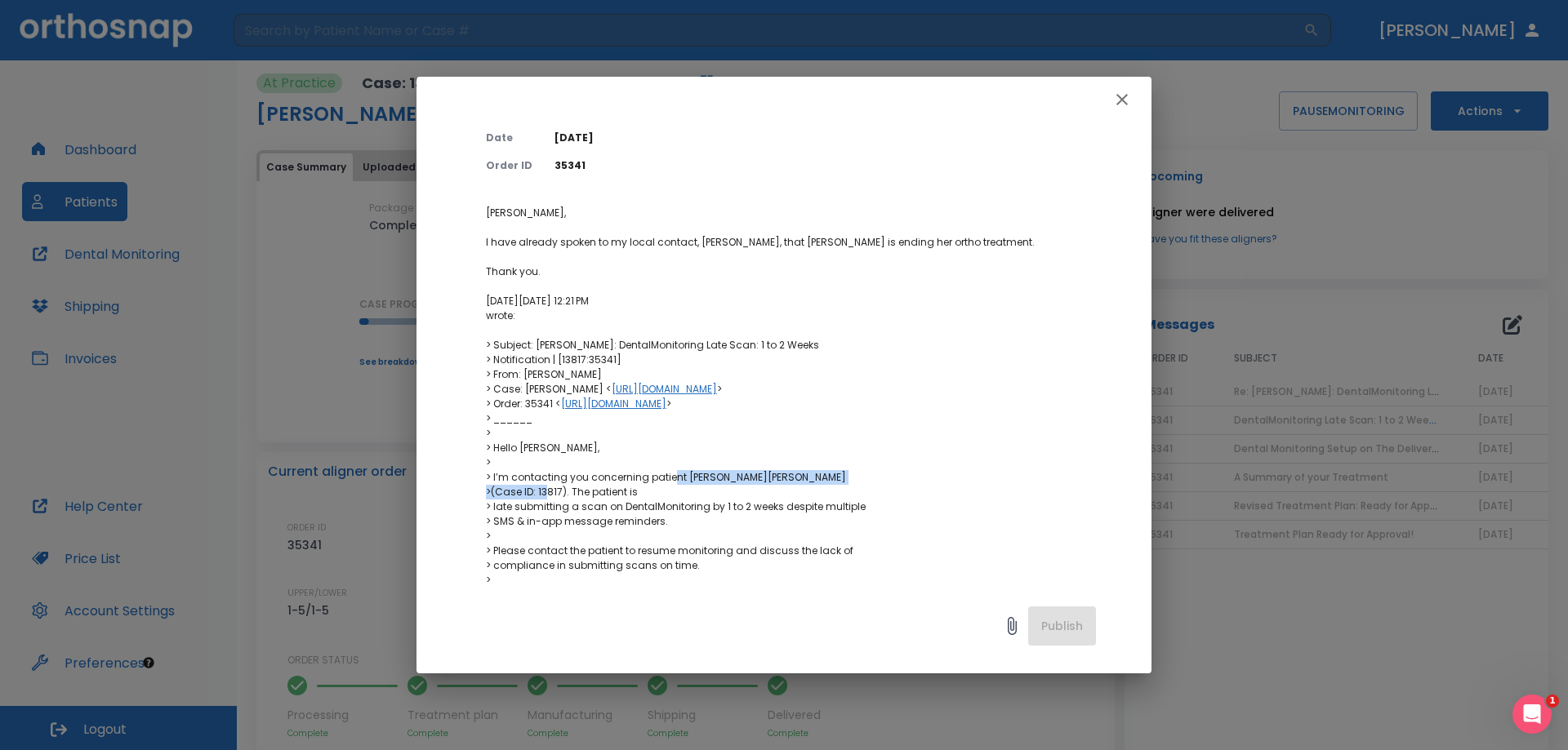
drag, startPoint x: 548, startPoint y: 491, endPoint x: 680, endPoint y: 481, distance: 132.4
click at [680, 481] on http\ ", > > I’m contacting you concerning patient [PERSON_NAME] > (Case ID: [MEDICAL_…" at bounding box center [791, 675] width 610 height 470
click at [690, 490] on p "[PERSON_NAME], I have already spoken to my local contact, [PERSON_NAME], that […" at bounding box center [791, 558] width 610 height 705
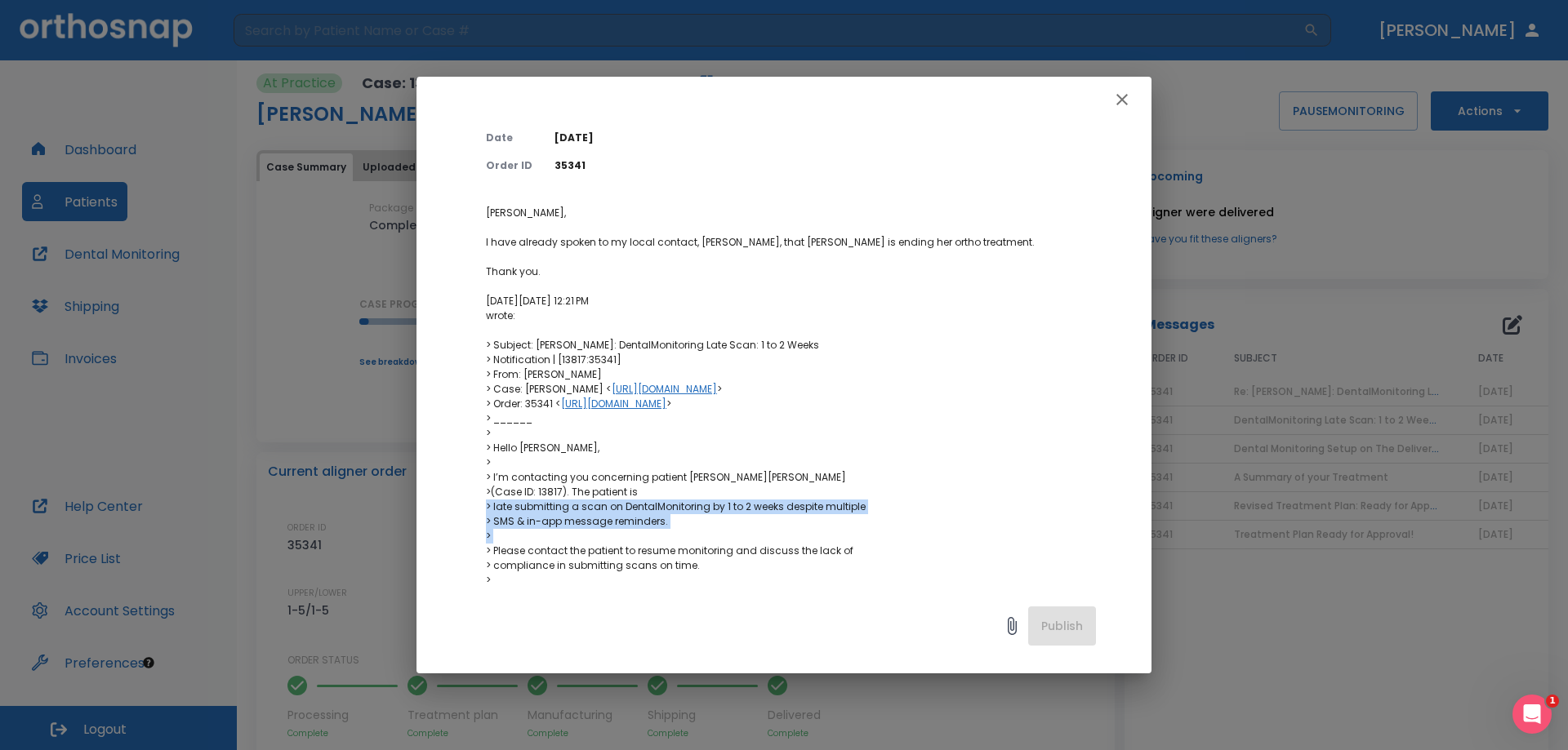
drag, startPoint x: 691, startPoint y: 498, endPoint x: 769, endPoint y: 533, distance: 85.5
click at [769, 533] on p "[PERSON_NAME], I have already spoken to my local contact, [PERSON_NAME], that […" at bounding box center [791, 558] width 610 height 705
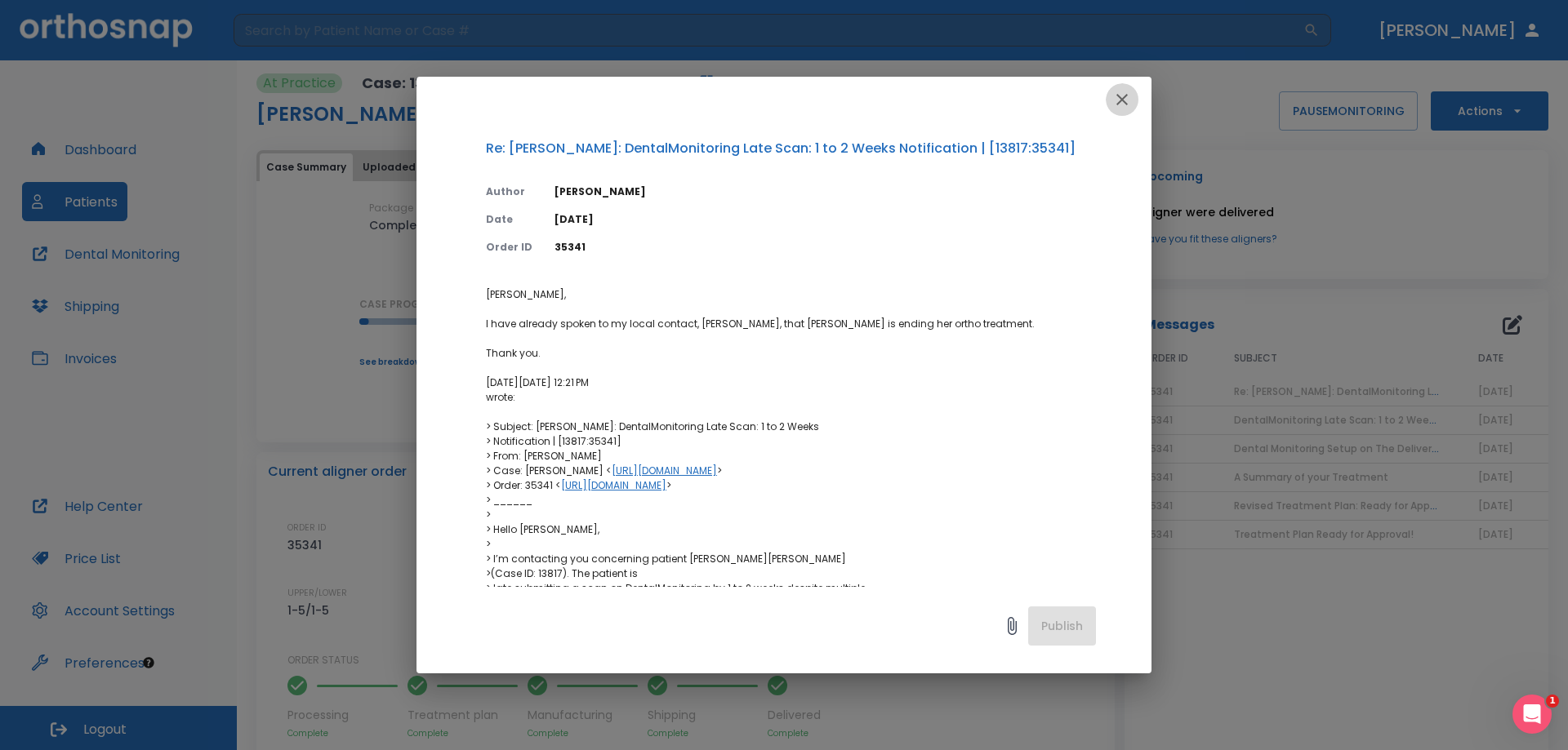
click at [1115, 98] on icon "button" at bounding box center [1122, 100] width 20 height 20
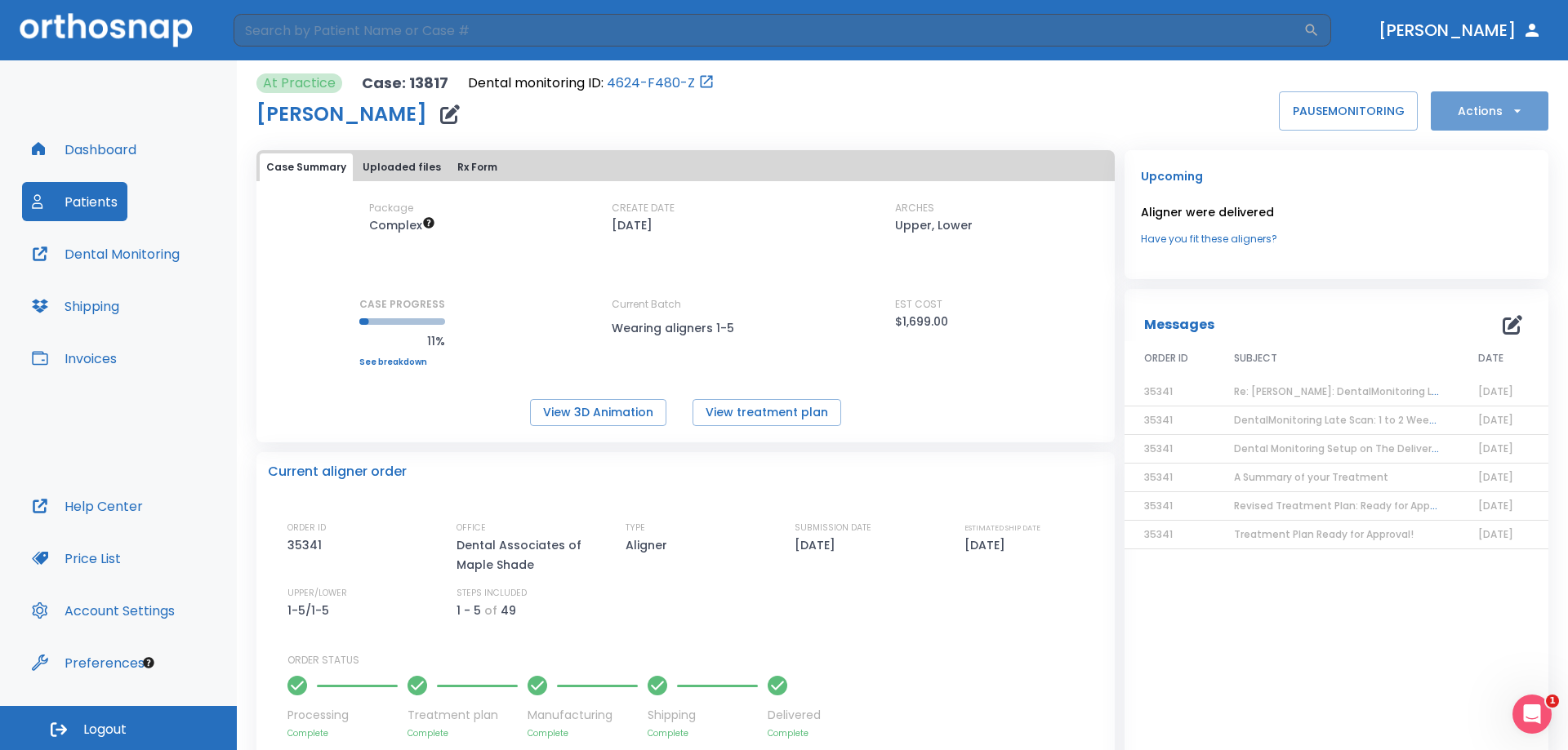
click at [1487, 106] on button "Actions" at bounding box center [1489, 111] width 117 height 39
click at [1487, 106] on div at bounding box center [784, 375] width 1568 height 750
click at [1509, 105] on icon "button" at bounding box center [1517, 110] width 17 height 17
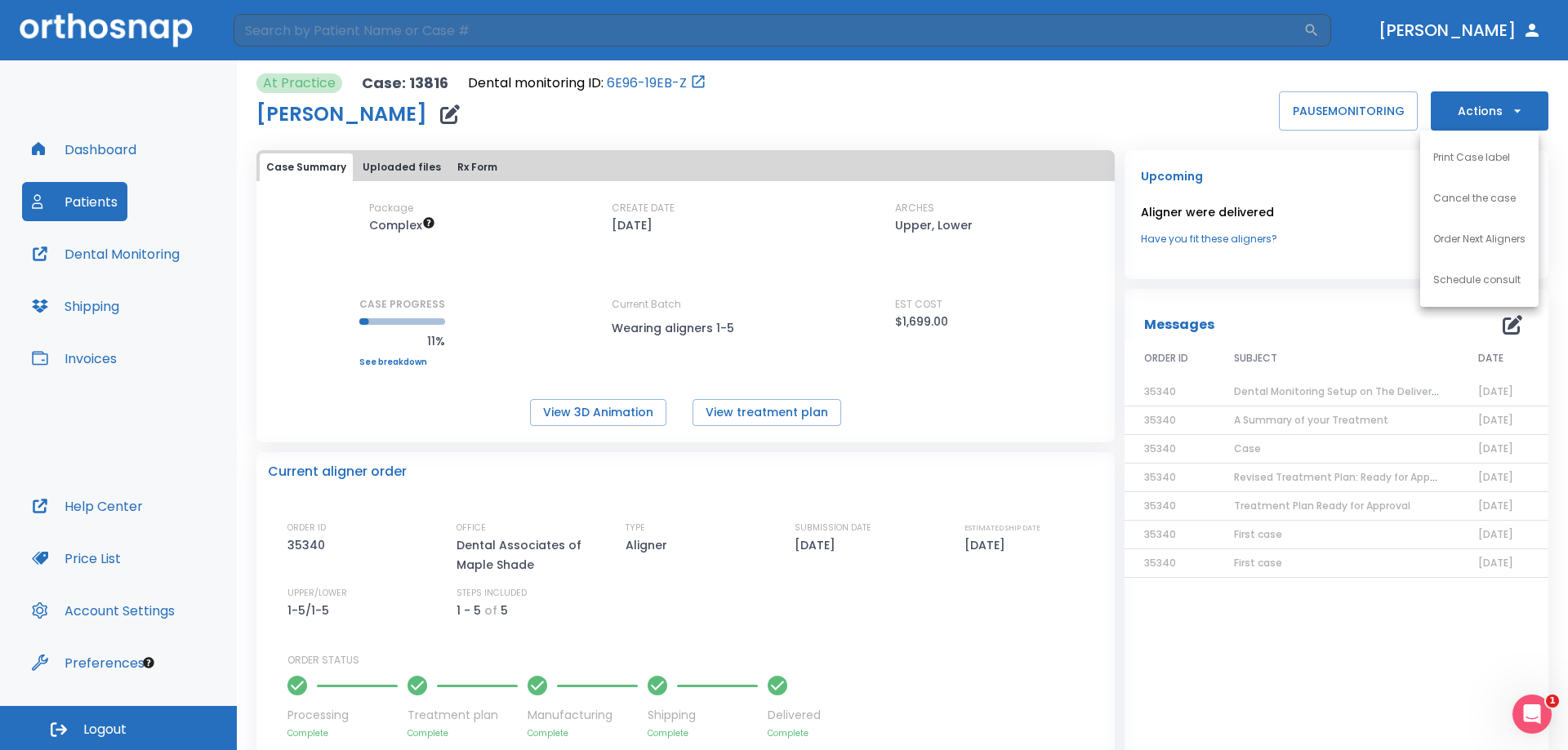
click at [1499, 105] on div at bounding box center [784, 375] width 1568 height 750
click at [1528, 710] on icon "Open Intercom Messenger" at bounding box center [1530, 712] width 27 height 27
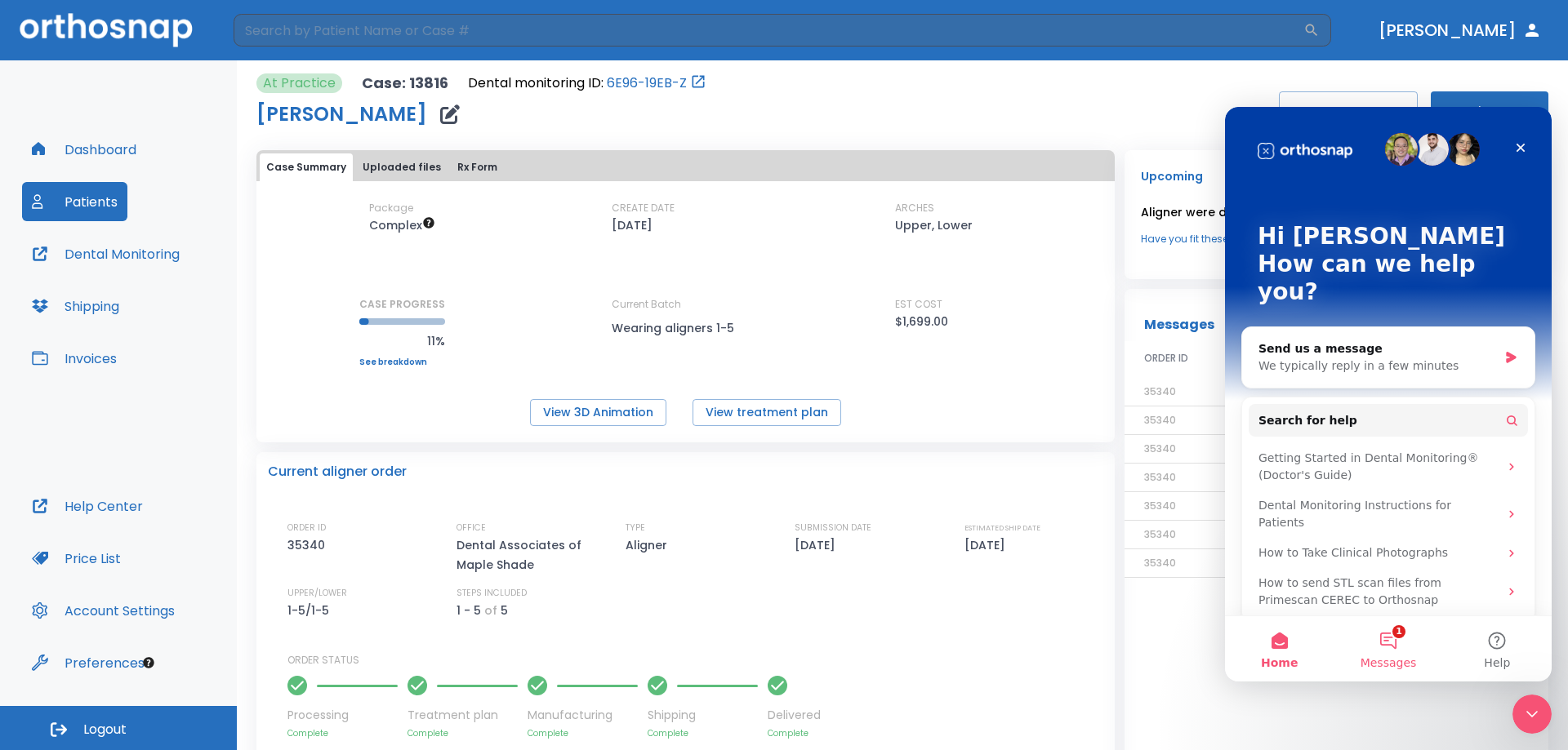
click at [1413, 648] on button "1 Messages" at bounding box center [1388, 648] width 108 height 65
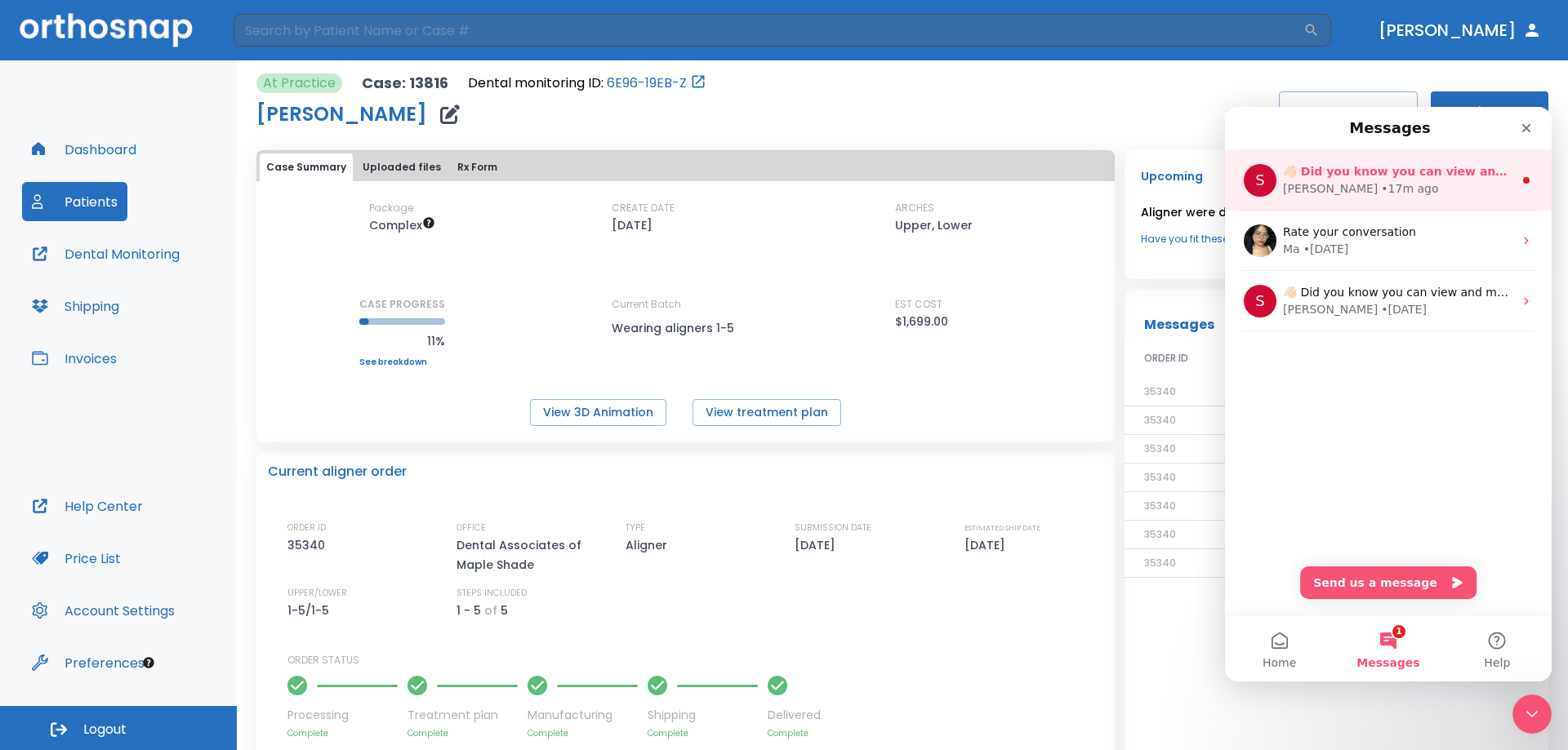
click at [1447, 189] on div "[PERSON_NAME] • 17m ago" at bounding box center [1397, 188] width 230 height 17
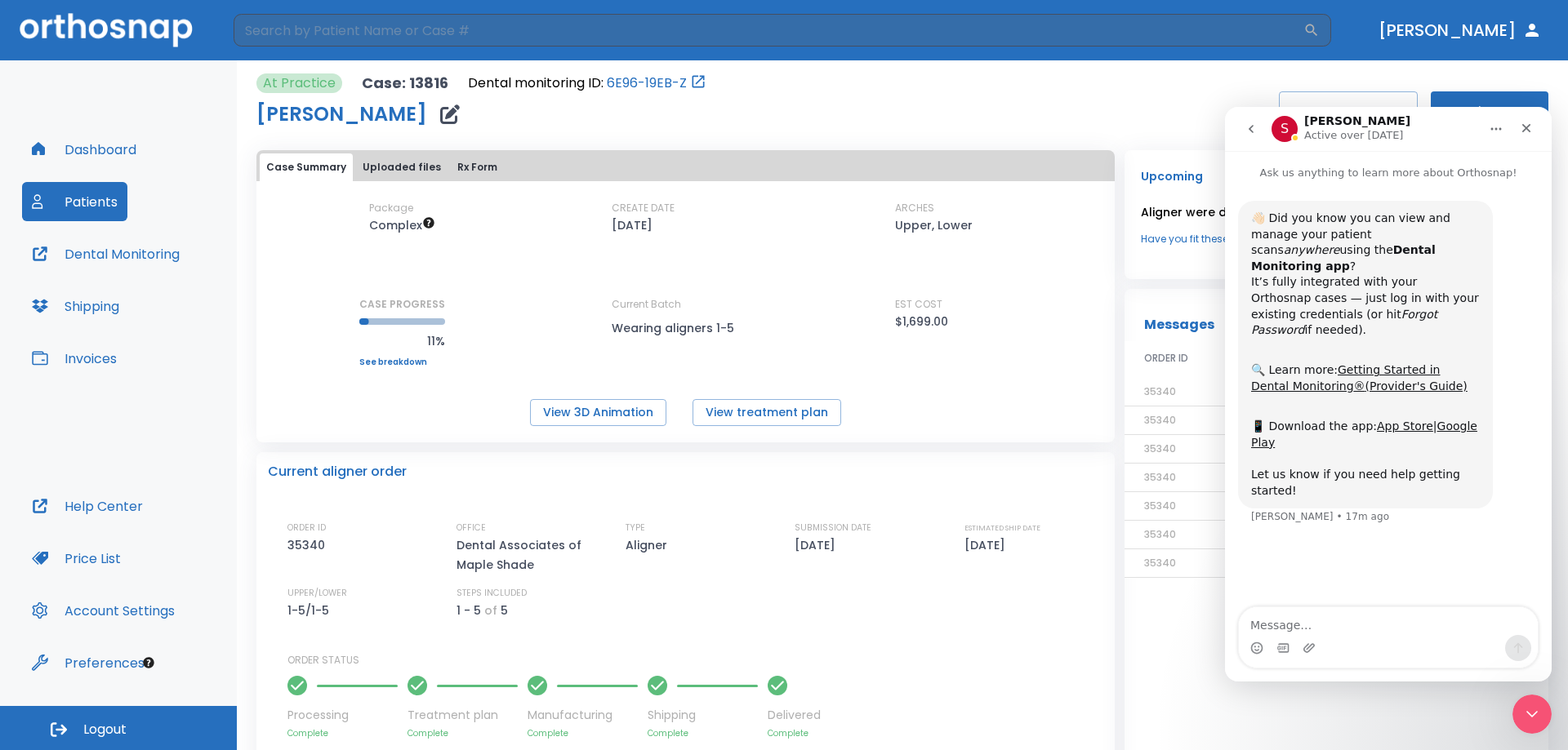
click at [1244, 140] on button "go back" at bounding box center [1250, 128] width 31 height 31
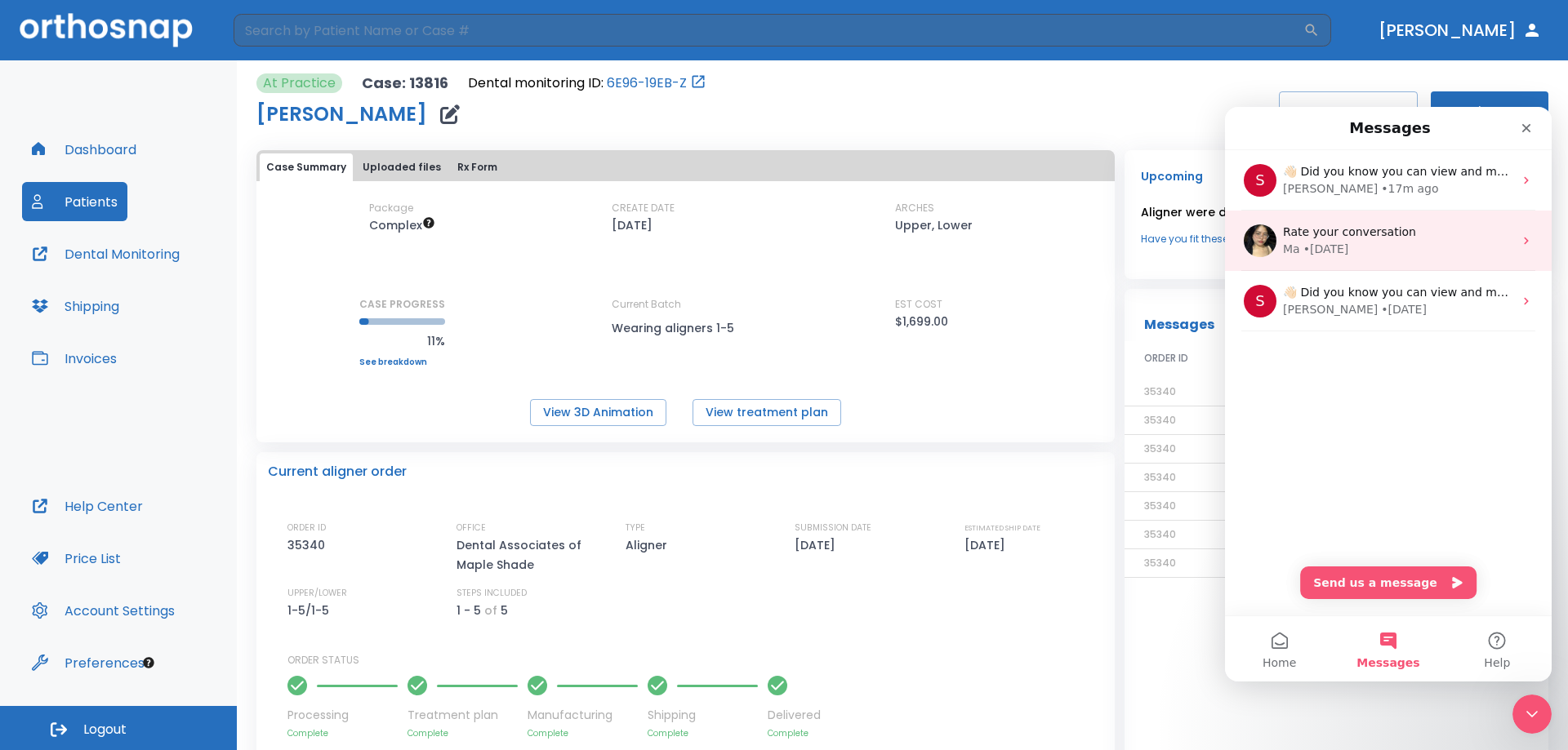
click at [1369, 226] on span "Rate your conversation" at bounding box center [1349, 232] width 133 height 13
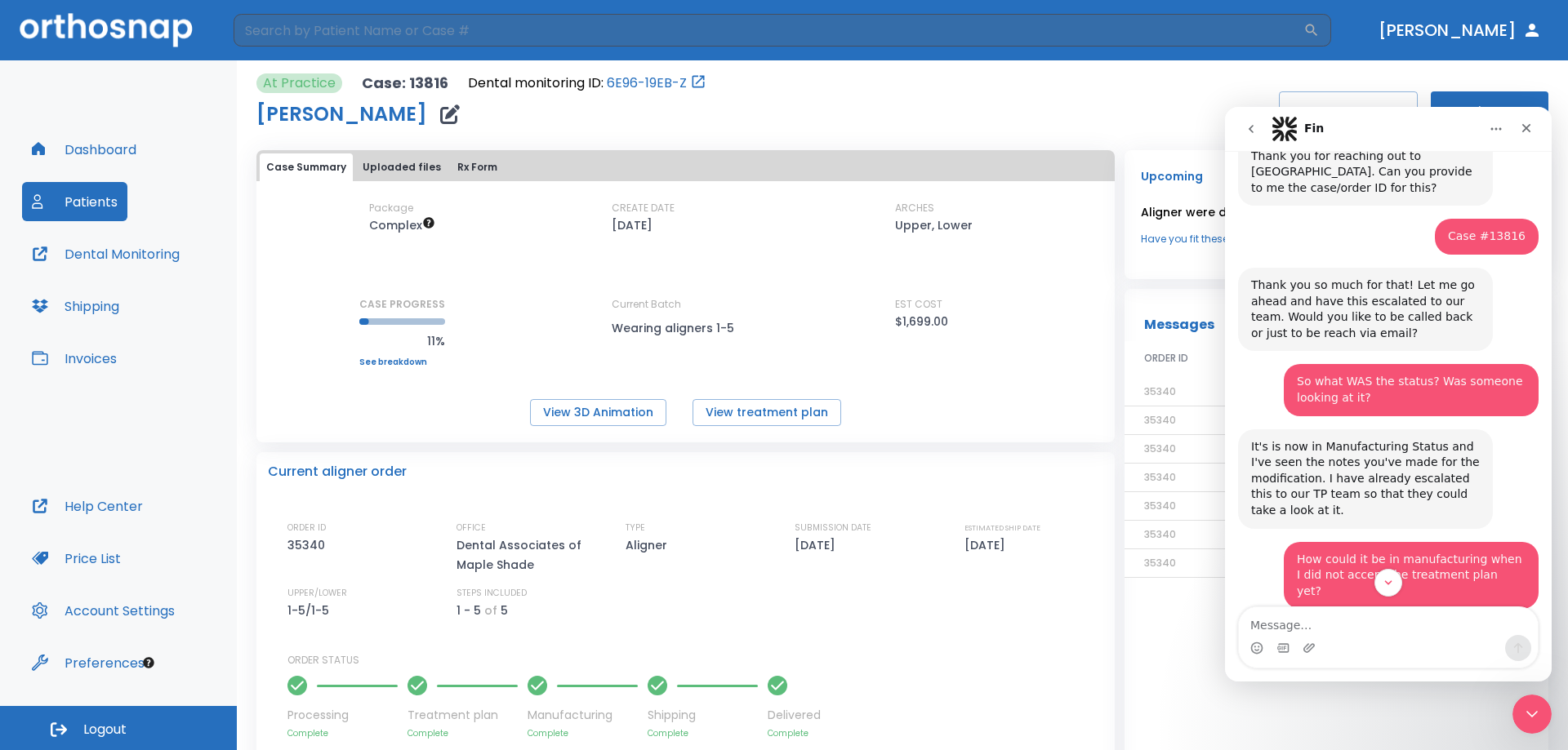
scroll to position [1216, 0]
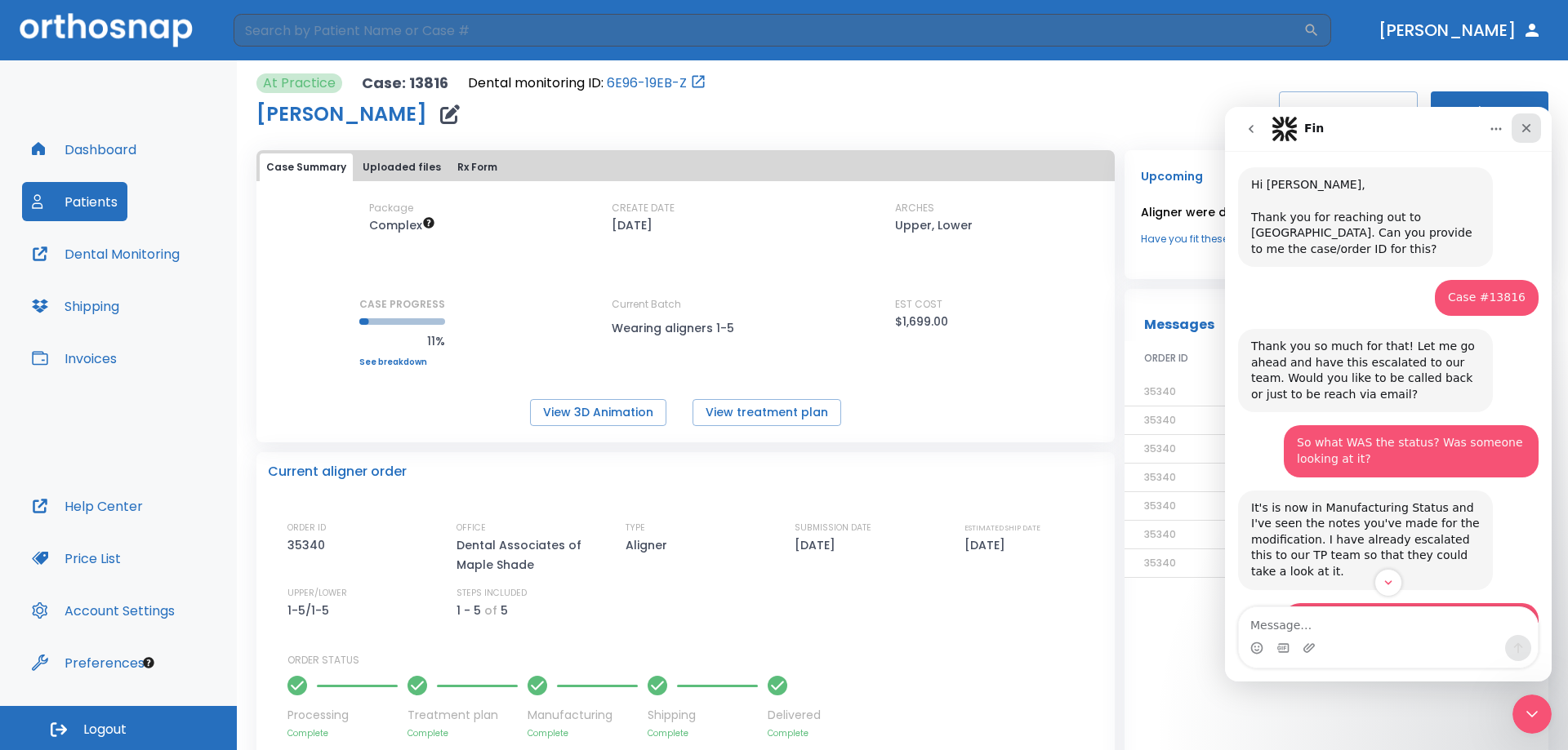
click at [1531, 118] on div "Close" at bounding box center [1527, 128] width 30 height 30
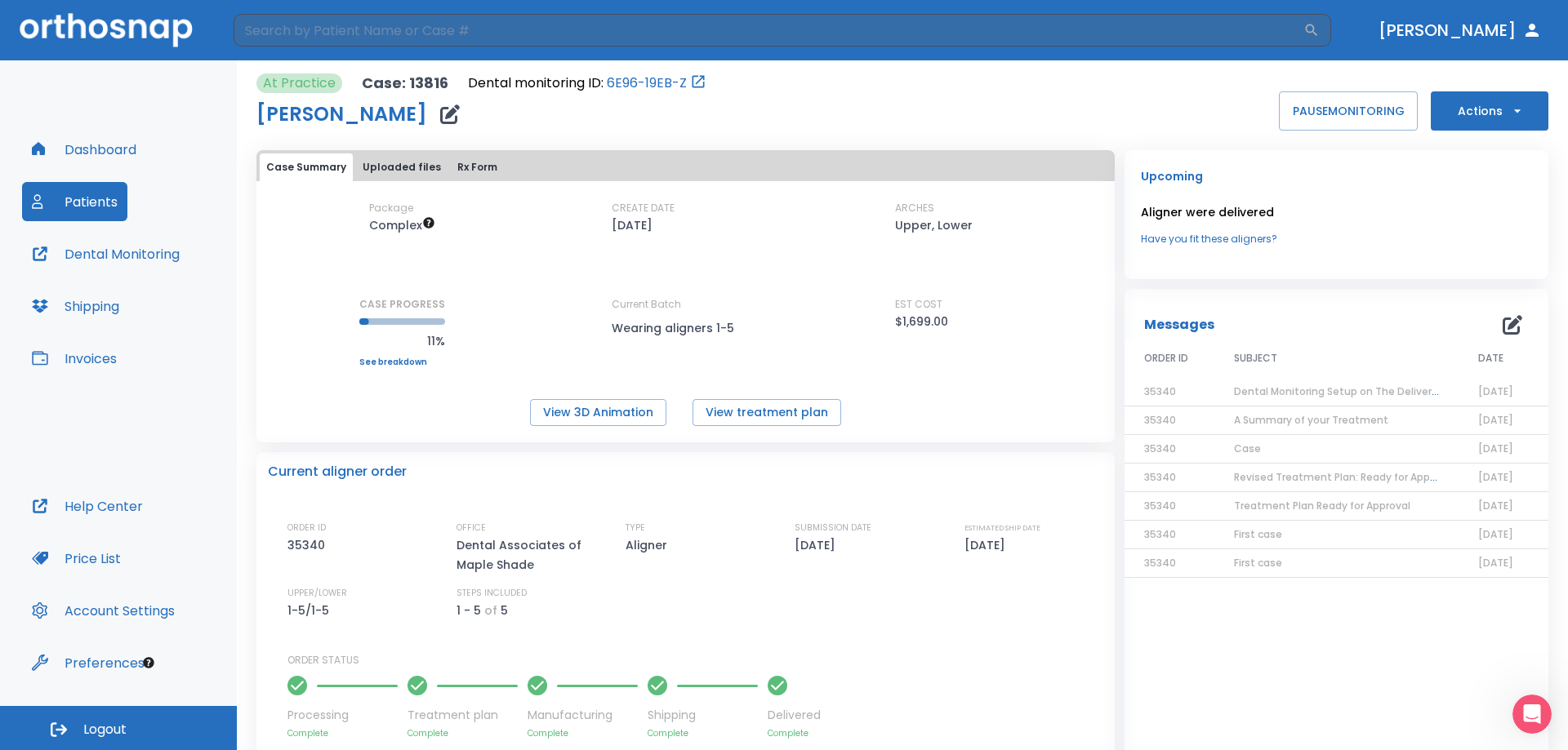
scroll to position [1950, 0]
